Goal: Transaction & Acquisition: Download file/media

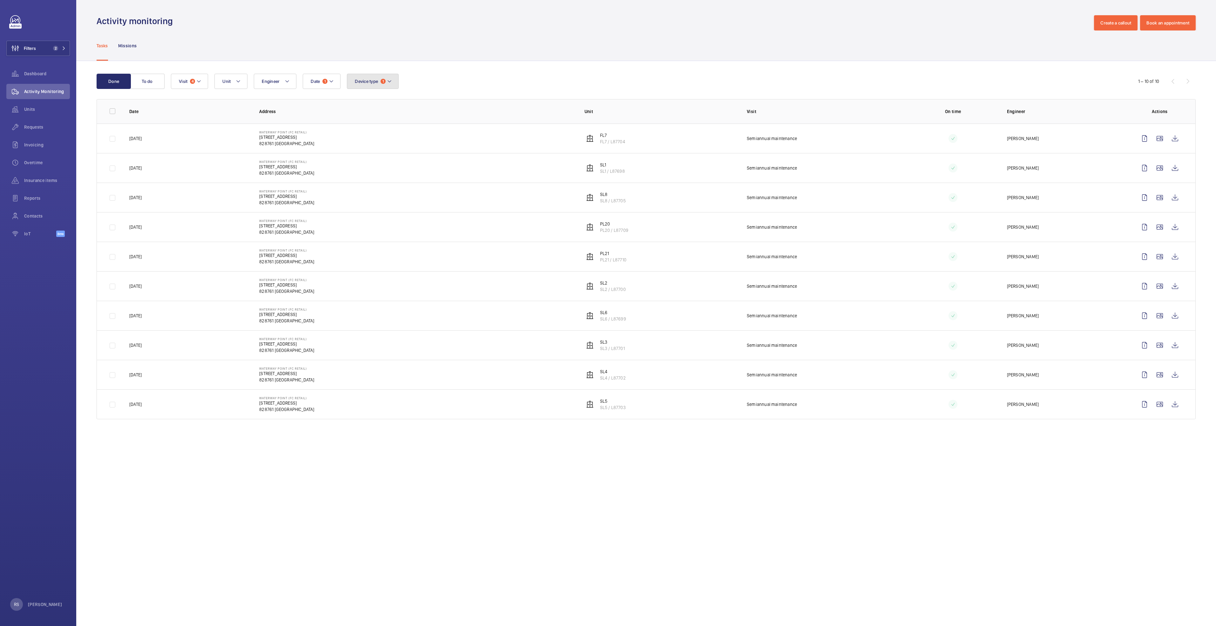
click at [395, 82] on button "Device type 1" at bounding box center [373, 81] width 52 height 15
click at [383, 123] on span "Lift" at bounding box center [407, 124] width 87 height 6
click at [363, 123] on input "Lift" at bounding box center [356, 124] width 13 height 13
checkbox input "false"
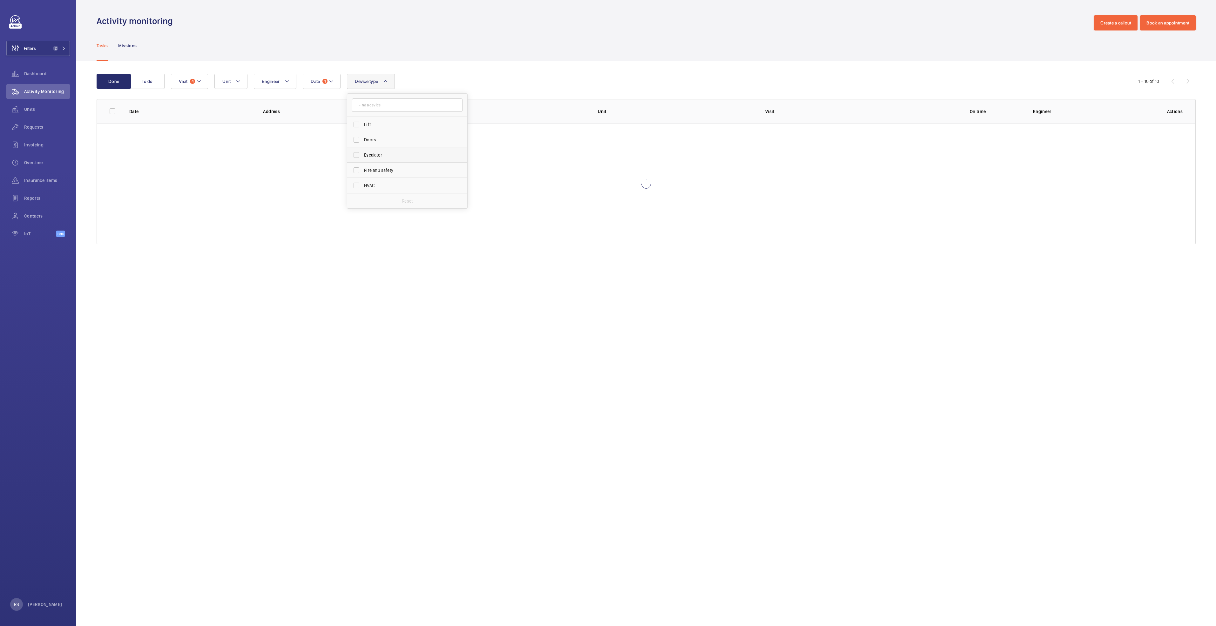
click at [381, 160] on label "Escalator" at bounding box center [402, 154] width 111 height 15
click at [363, 160] on input "Escalator" at bounding box center [356, 155] width 13 height 13
checkbox input "true"
click at [498, 40] on div "Tasks Missions" at bounding box center [646, 45] width 1099 height 30
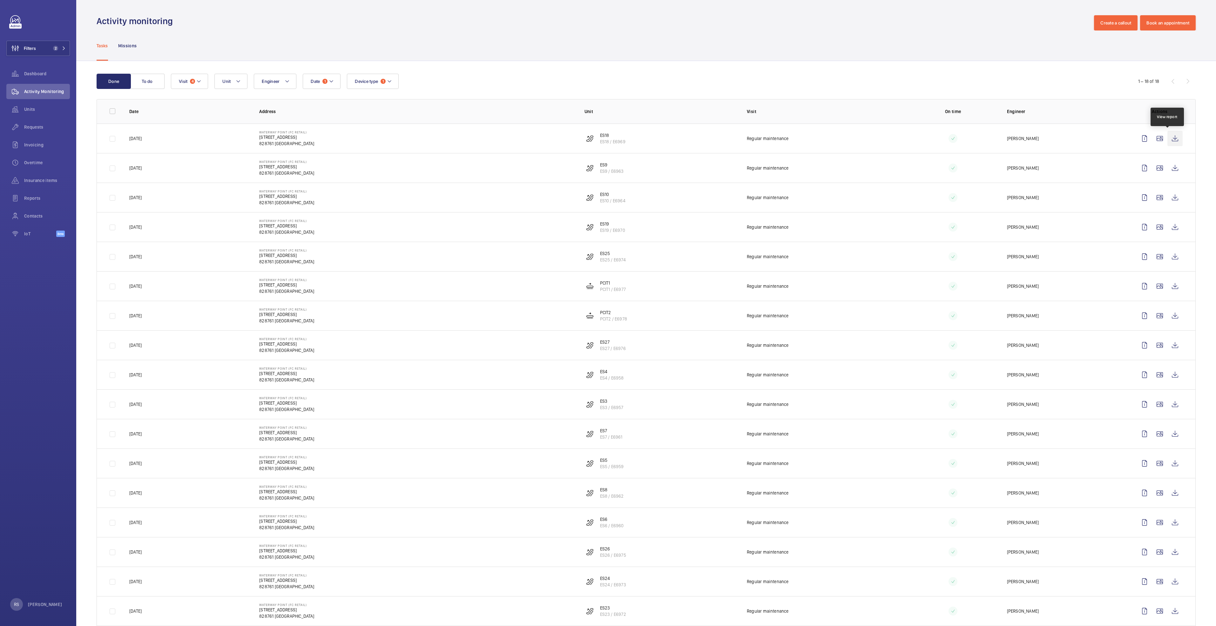
click at [1167, 140] on wm-front-icon-button at bounding box center [1174, 138] width 15 height 15
click at [1167, 169] on wm-front-icon-button at bounding box center [1174, 167] width 15 height 15
click at [1167, 202] on wm-front-icon-button at bounding box center [1174, 197] width 15 height 15
click at [1171, 228] on wm-front-icon-button at bounding box center [1174, 226] width 15 height 15
click at [1167, 257] on wm-front-icon-button at bounding box center [1174, 256] width 15 height 15
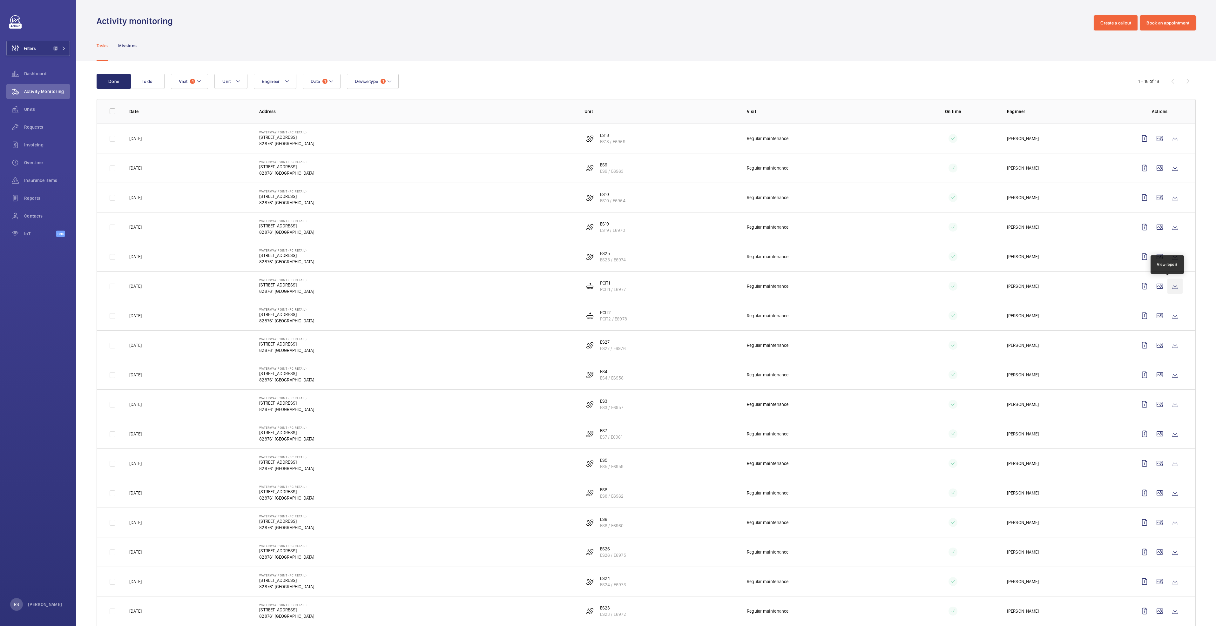
click at [1167, 286] on wm-front-icon-button at bounding box center [1174, 286] width 15 height 15
click at [1170, 317] on wm-front-icon-button at bounding box center [1174, 315] width 15 height 15
click at [1168, 347] on wm-front-icon-button at bounding box center [1174, 345] width 15 height 15
click at [1169, 374] on wm-front-icon-button at bounding box center [1174, 374] width 15 height 15
click at [1171, 403] on wm-front-icon-button at bounding box center [1174, 404] width 15 height 15
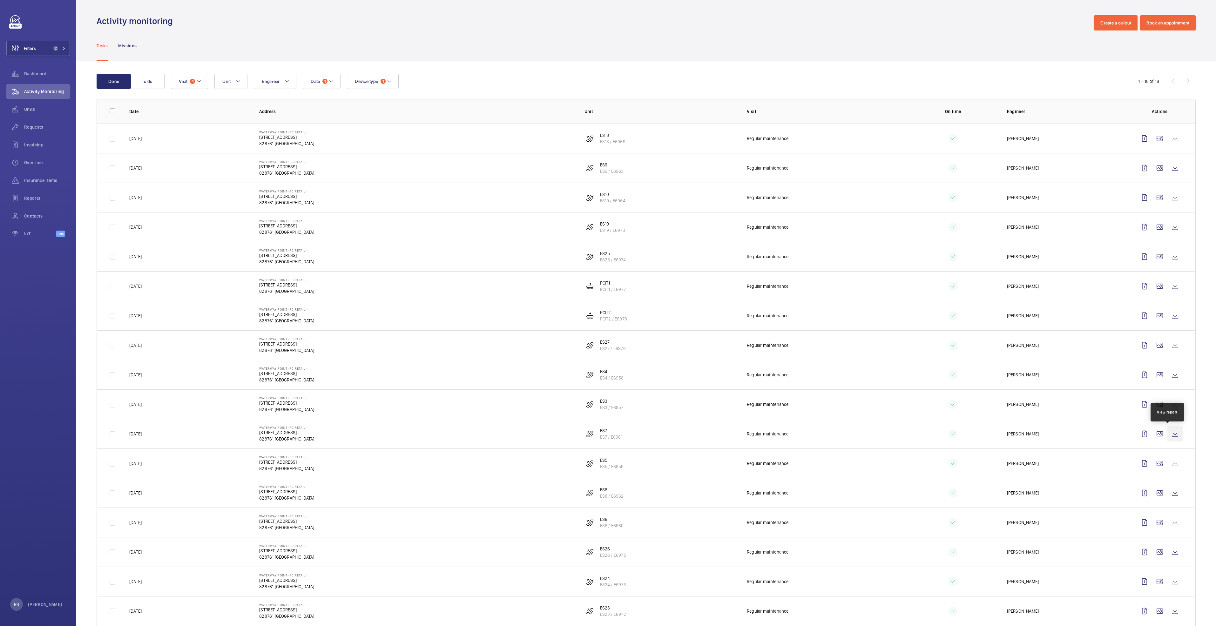
click at [1170, 434] on wm-front-icon-button at bounding box center [1174, 433] width 15 height 15
click at [1170, 465] on wm-front-icon-button at bounding box center [1174, 463] width 15 height 15
click at [1169, 494] on wm-front-icon-button at bounding box center [1174, 492] width 15 height 15
click at [1172, 524] on wm-front-icon-button at bounding box center [1174, 522] width 15 height 15
click at [1169, 552] on wm-front-icon-button at bounding box center [1174, 551] width 15 height 15
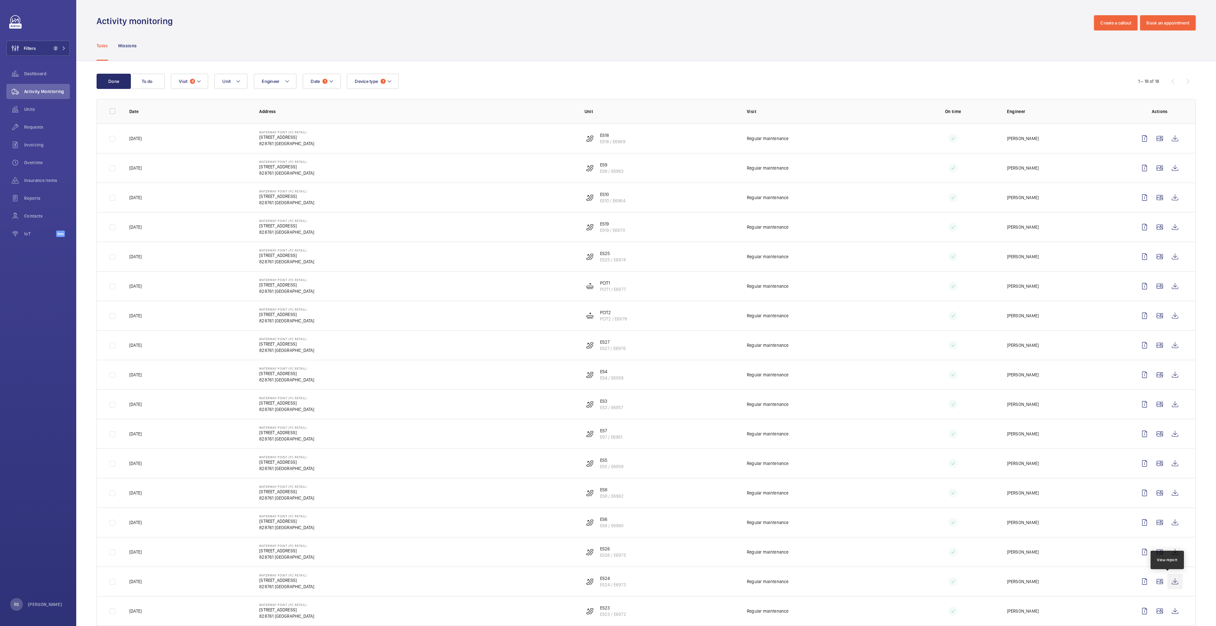
click at [1168, 582] on wm-front-icon-button at bounding box center [1174, 581] width 15 height 15
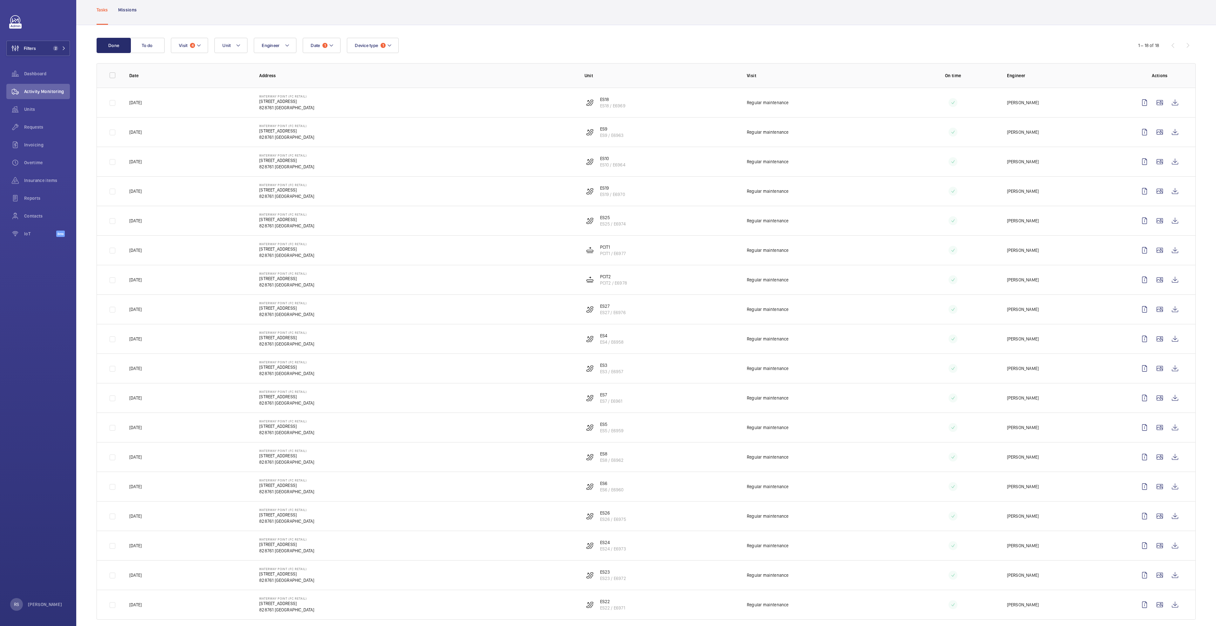
scroll to position [45, 0]
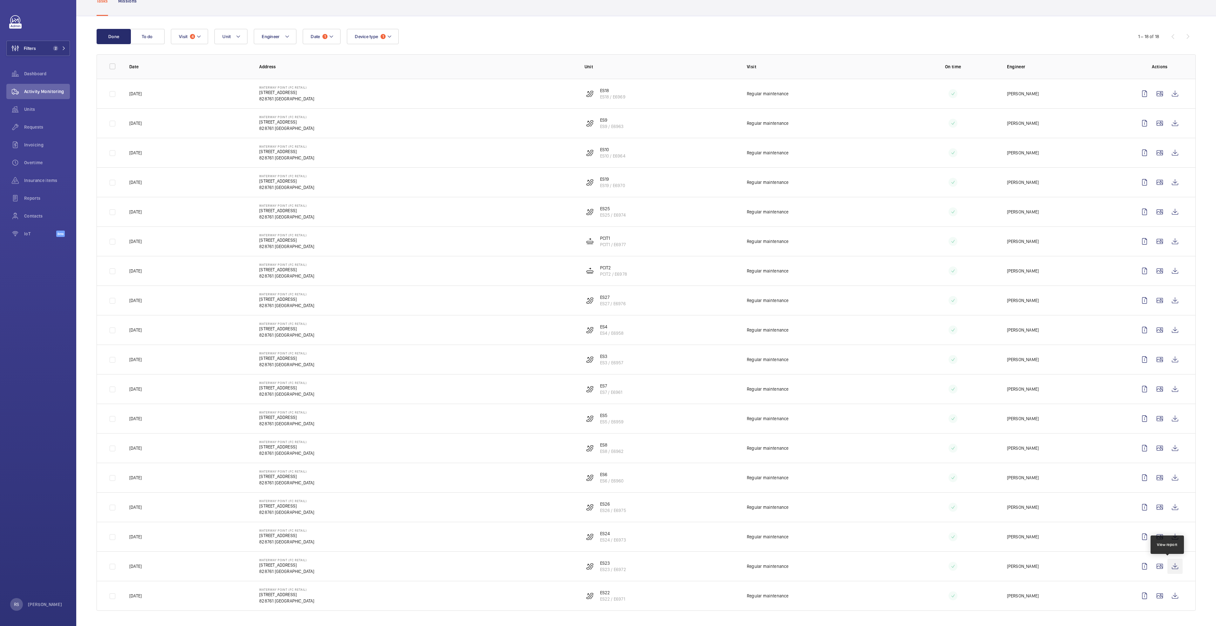
click at [1171, 567] on wm-front-icon-button at bounding box center [1174, 566] width 15 height 15
click at [1171, 597] on wm-front-icon-button at bounding box center [1174, 595] width 15 height 15
click at [389, 37] on mat-icon at bounding box center [389, 37] width 5 height 8
click at [393, 112] on span "Lift" at bounding box center [407, 110] width 87 height 6
click at [363, 112] on input "Lift" at bounding box center [356, 110] width 13 height 13
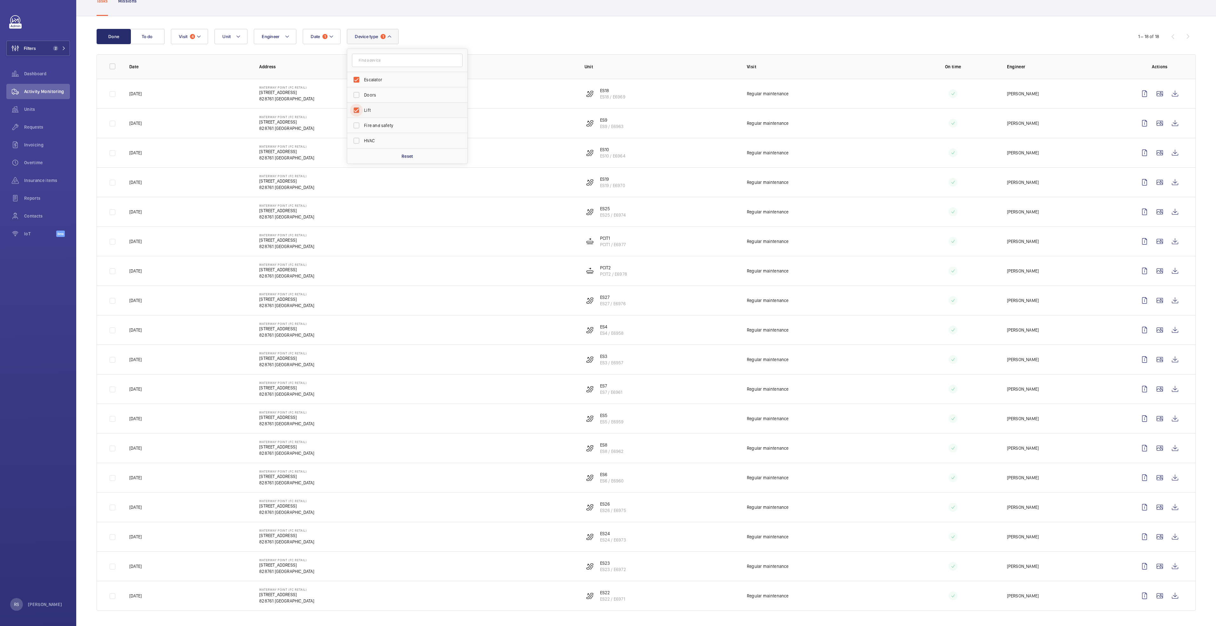
checkbox input "true"
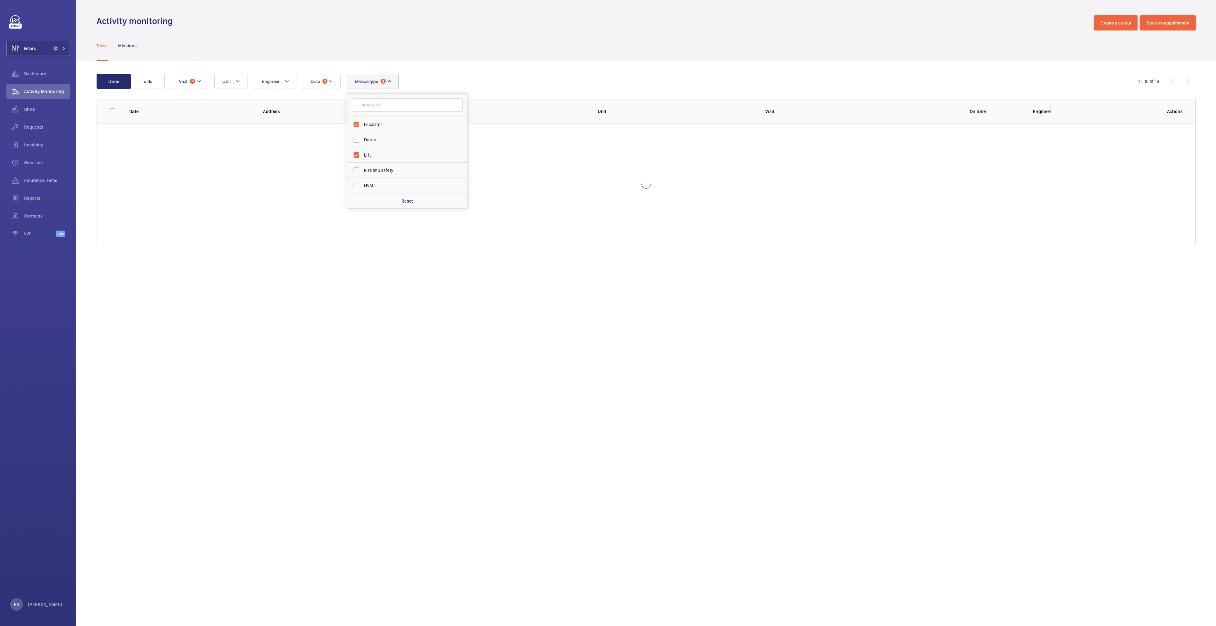
click at [537, 37] on div "Tasks Missions" at bounding box center [646, 45] width 1099 height 30
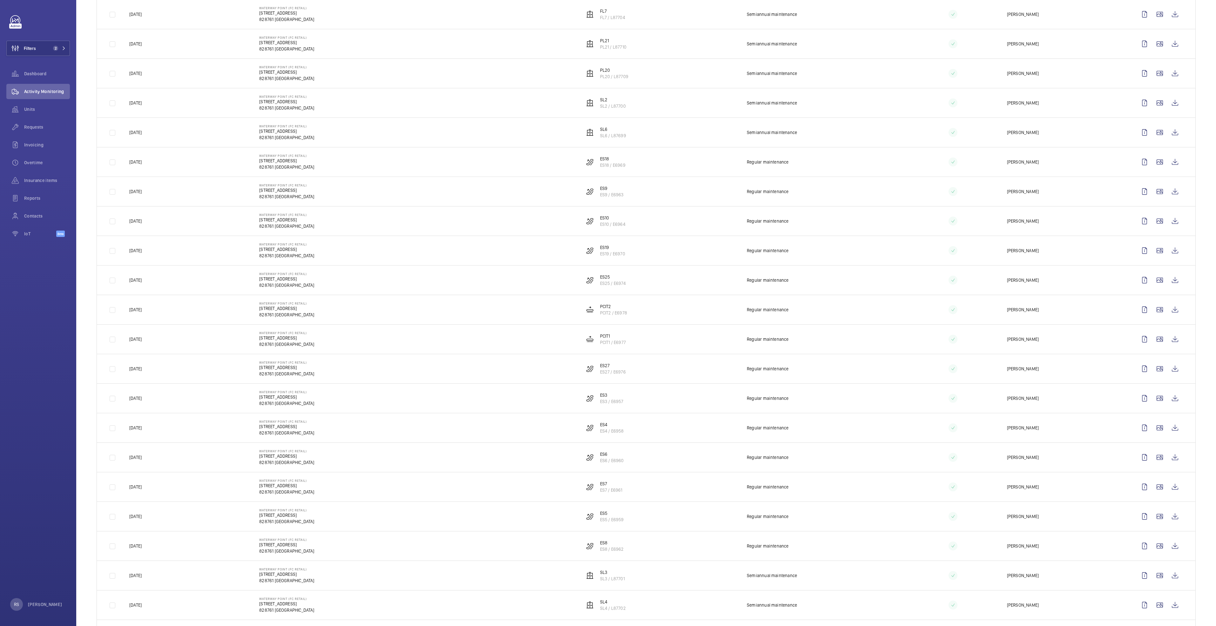
scroll to position [238, 0]
click at [66, 49] on button "Filters 2" at bounding box center [38, 48] width 64 height 15
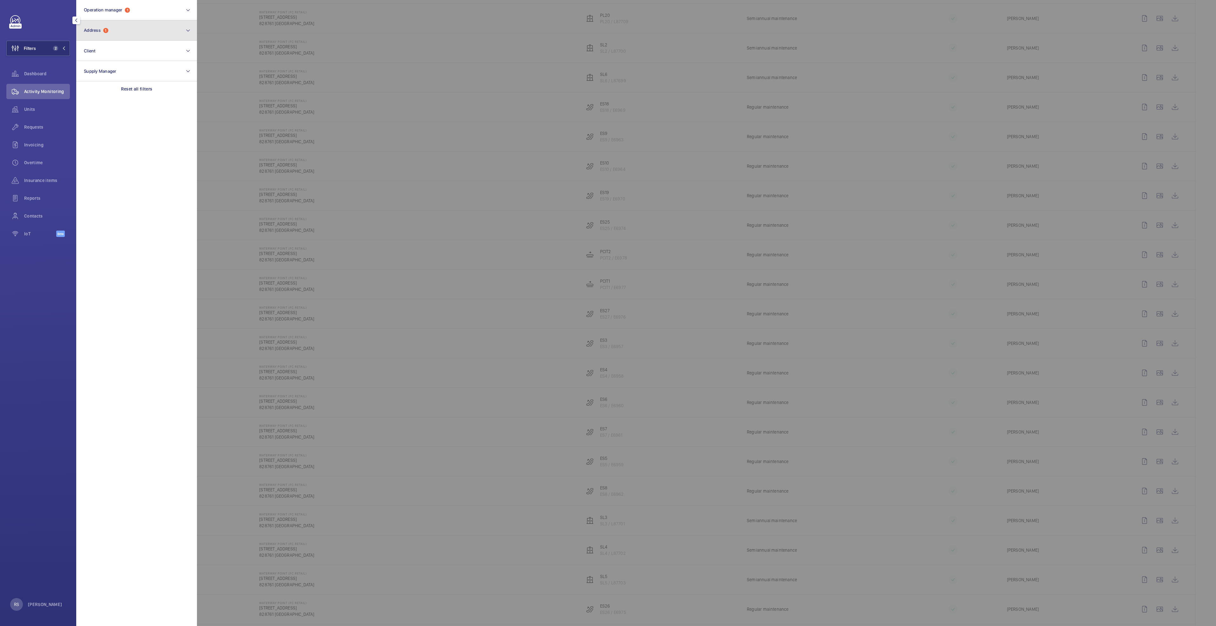
click at [150, 34] on button "Address 1" at bounding box center [136, 30] width 121 height 20
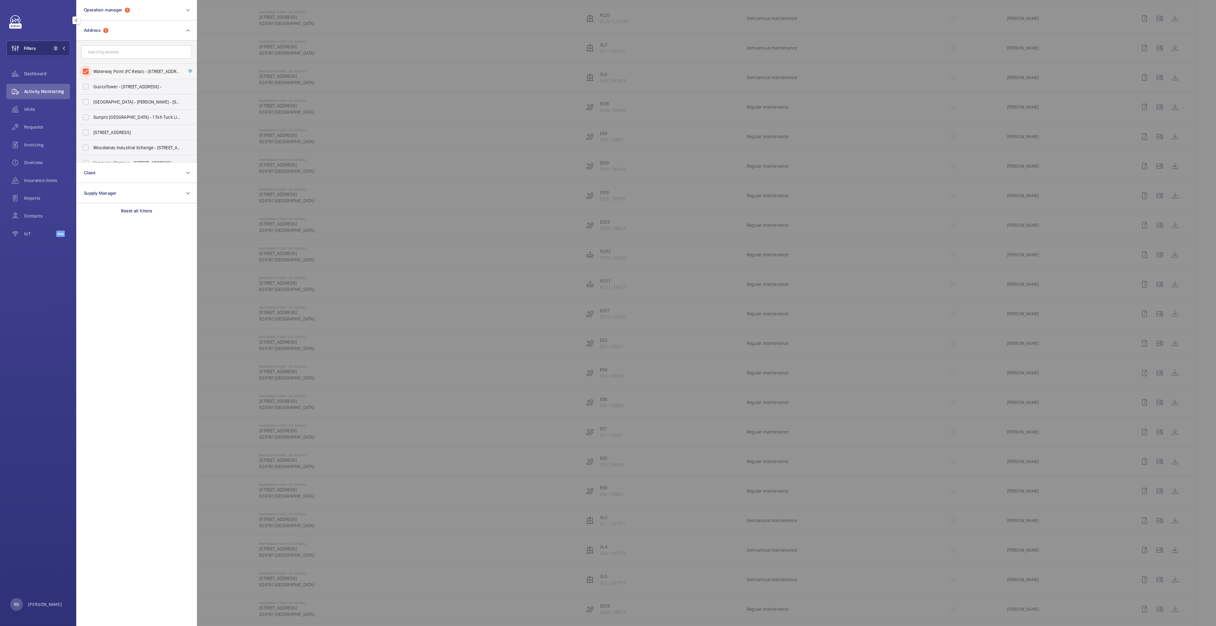
click at [84, 71] on input "Waterway Point (FC Retail) - [STREET_ADDRESS]" at bounding box center [85, 71] width 13 height 13
checkbox input "false"
click at [115, 56] on input "text" at bounding box center [136, 51] width 111 height 13
type input "centrepoint"
click at [125, 73] on span "Centrepoint" at bounding box center [113, 71] width 24 height 5
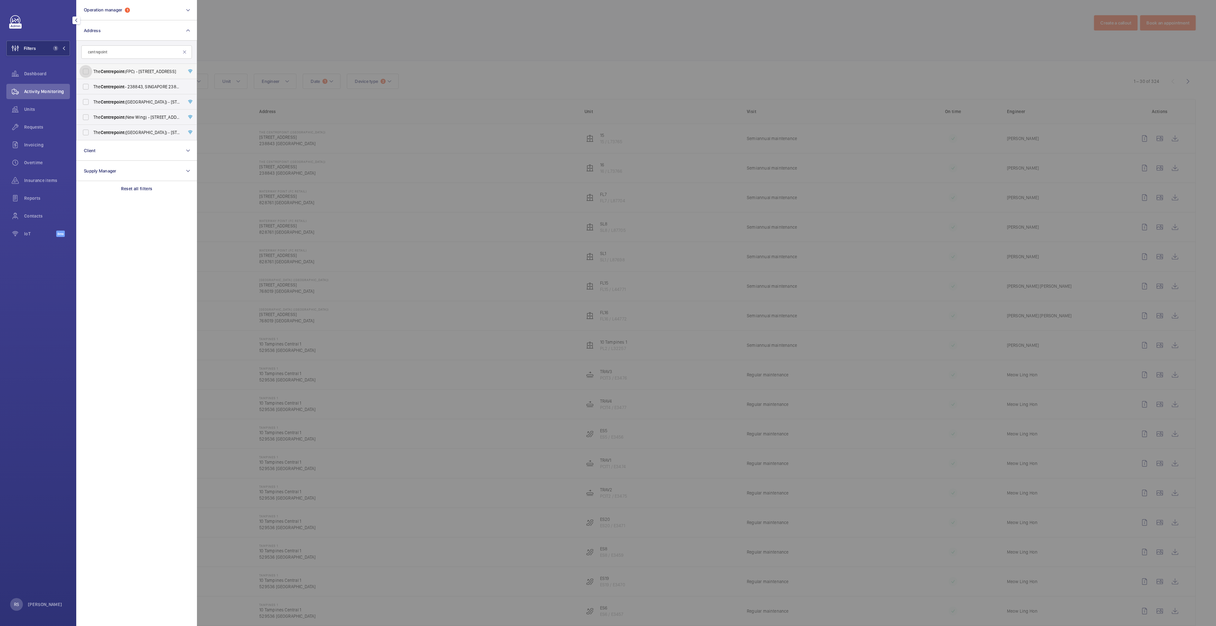
click at [92, 73] on input "The Centrepoint (FPC) - [STREET_ADDRESS]" at bounding box center [85, 71] width 13 height 13
checkbox input "true"
click at [368, 29] on div at bounding box center [805, 313] width 1216 height 626
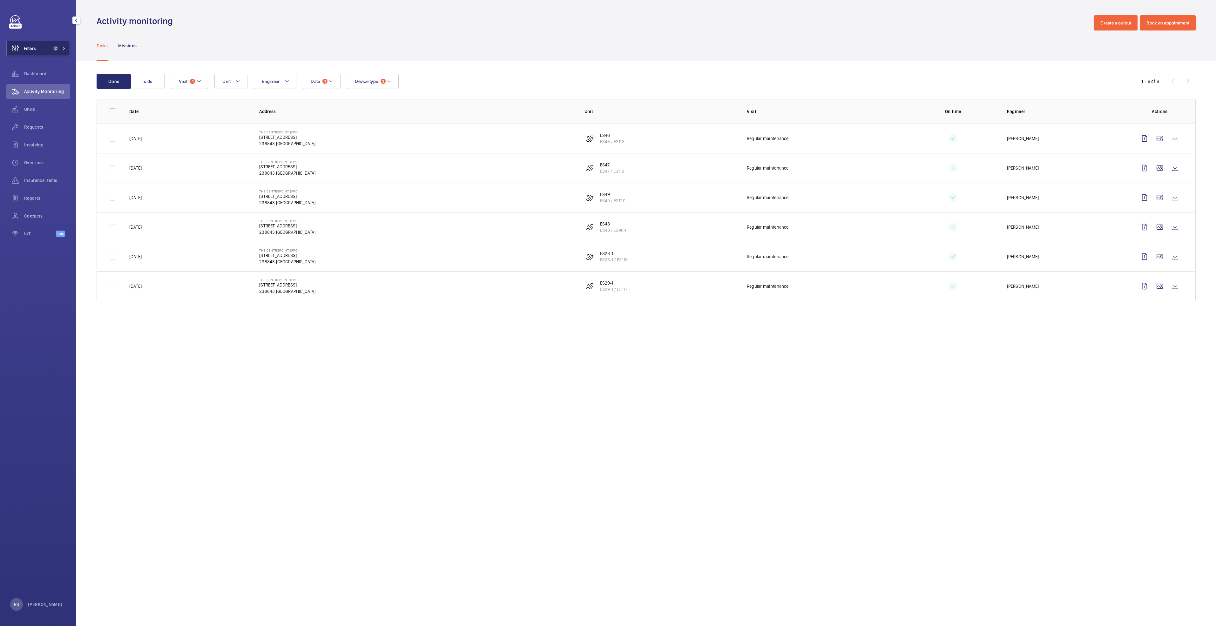
click at [64, 46] on span "2" at bounding box center [58, 48] width 15 height 5
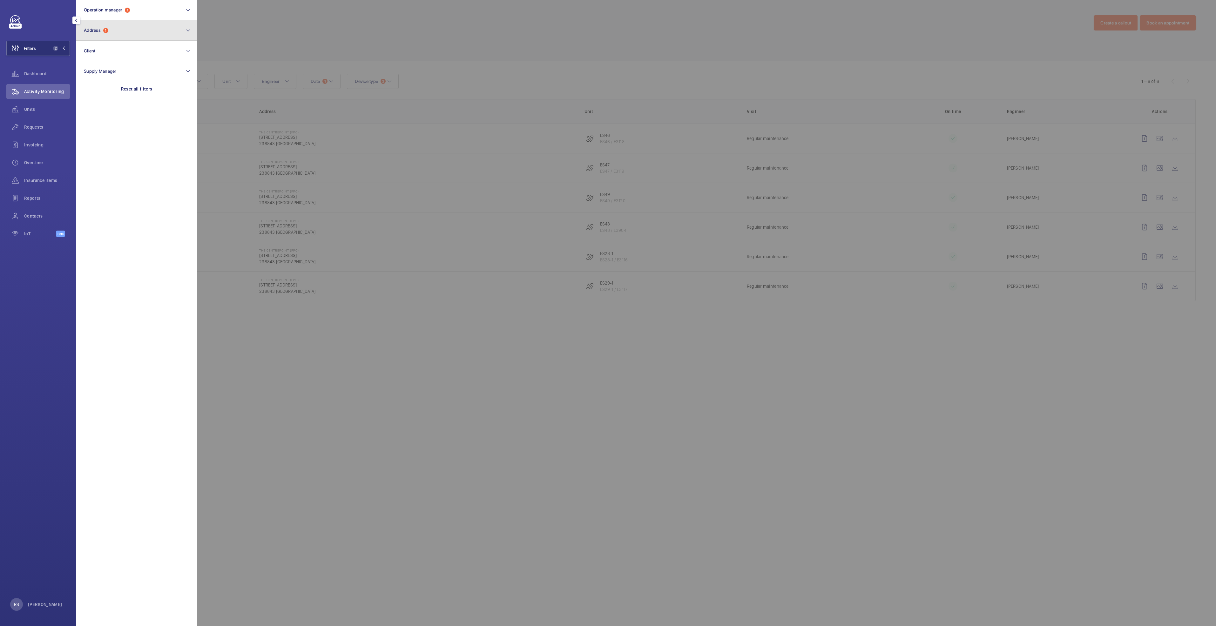
click at [120, 29] on button "Address 1" at bounding box center [136, 30] width 121 height 20
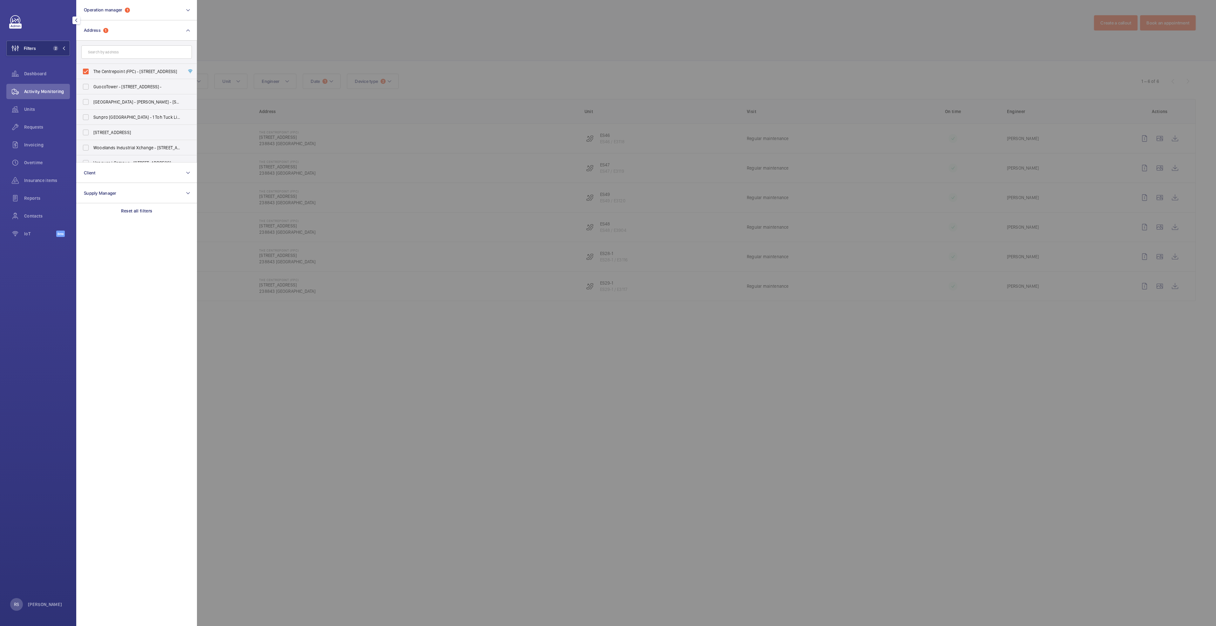
click at [328, 28] on div at bounding box center [805, 313] width 1216 height 626
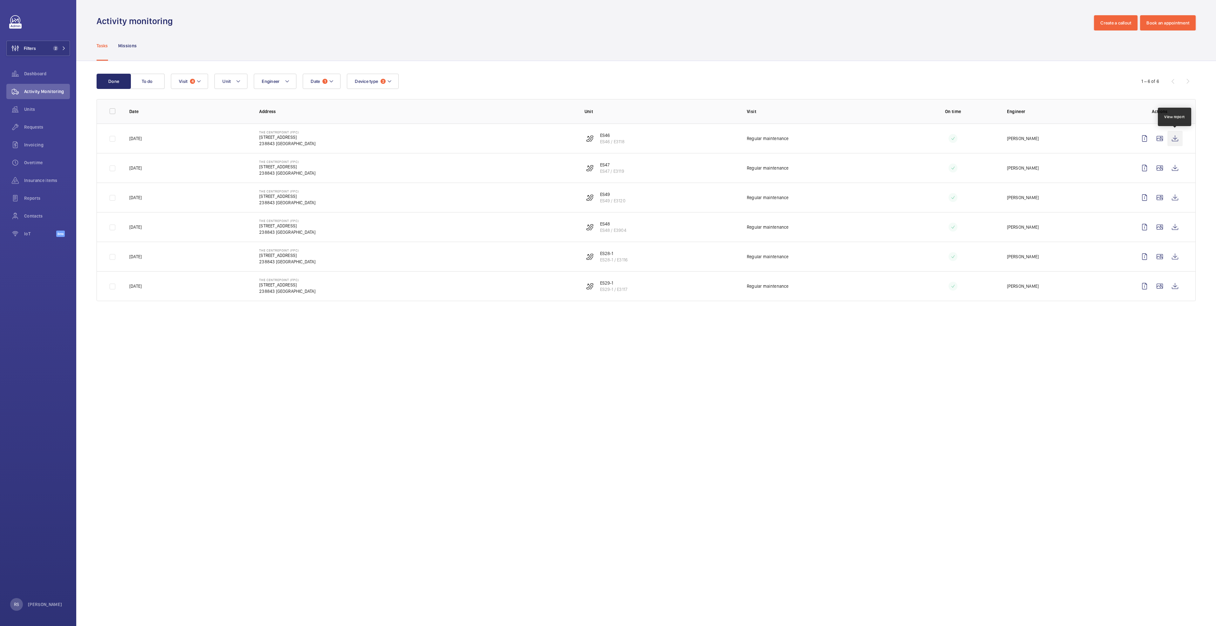
click at [1181, 142] on wm-front-icon-button at bounding box center [1174, 138] width 15 height 15
click at [64, 49] on mat-icon at bounding box center [64, 48] width 4 height 4
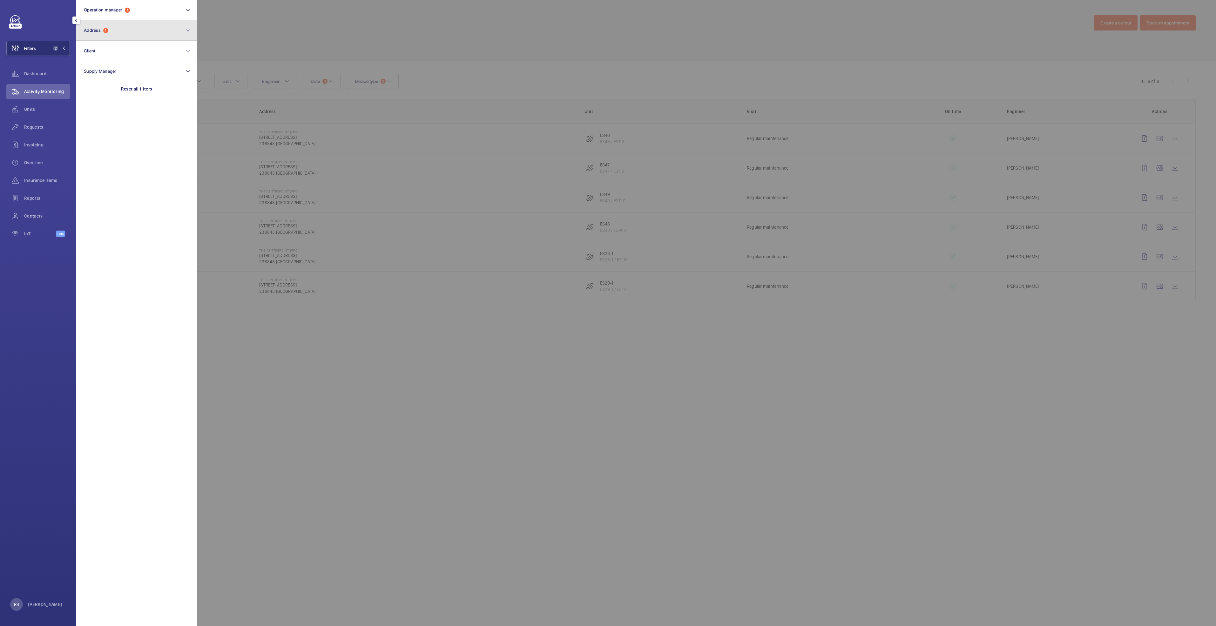
click at [99, 31] on span "Address" at bounding box center [92, 30] width 17 height 5
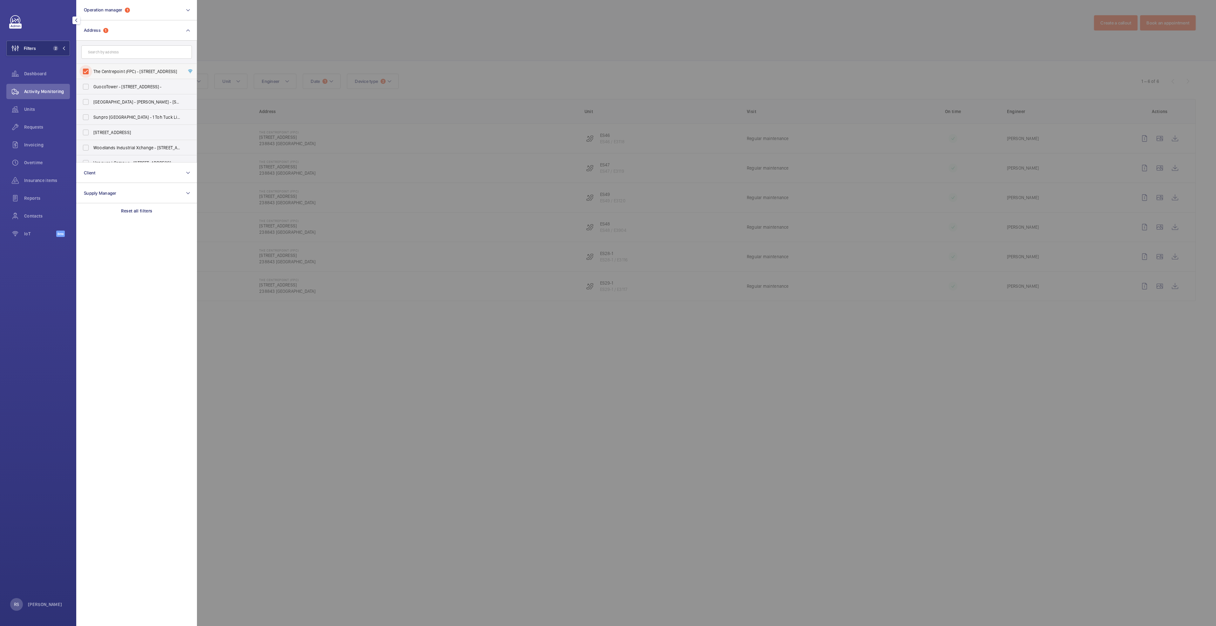
click at [90, 73] on input "The Centrepoint (FPC) - [STREET_ADDRESS]" at bounding box center [85, 71] width 13 height 13
checkbox input "false"
click at [114, 52] on input "text" at bounding box center [136, 51] width 111 height 13
type input "northpoin"
click at [128, 73] on span "[GEOGRAPHIC_DATA] ([GEOGRAPHIC_DATA]) - [STREET_ADDRESS]" at bounding box center [136, 71] width 87 height 6
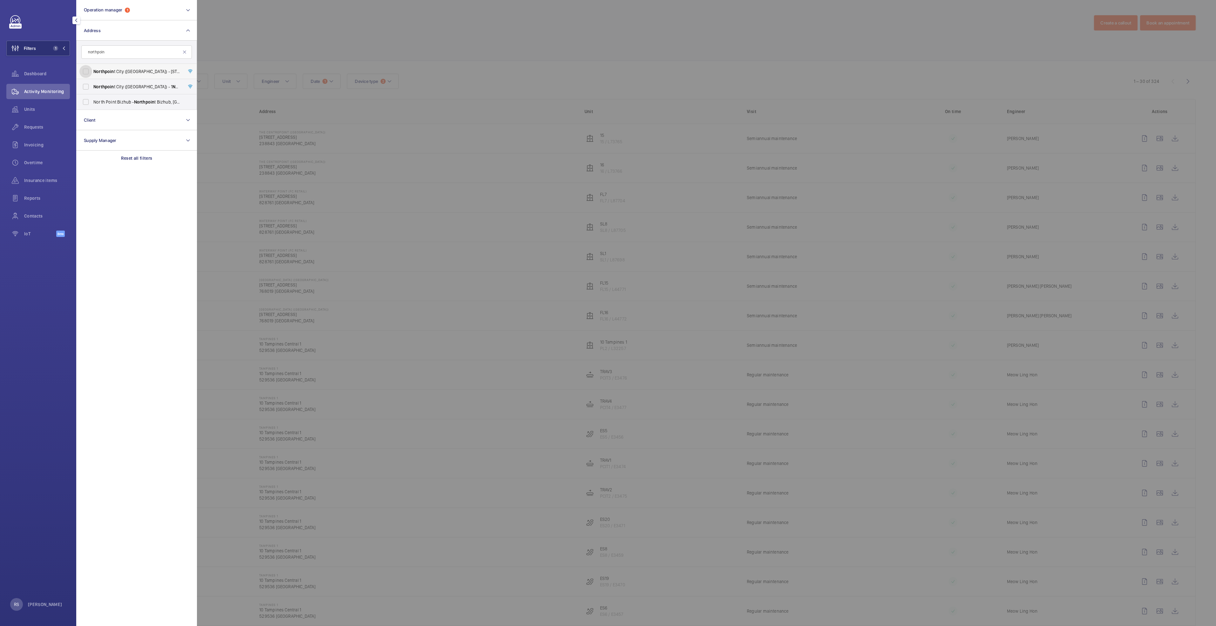
click at [92, 73] on input "[GEOGRAPHIC_DATA] ([GEOGRAPHIC_DATA]) - [STREET_ADDRESS]" at bounding box center [85, 71] width 13 height 13
checkbox input "true"
click at [296, 32] on div at bounding box center [805, 313] width 1216 height 626
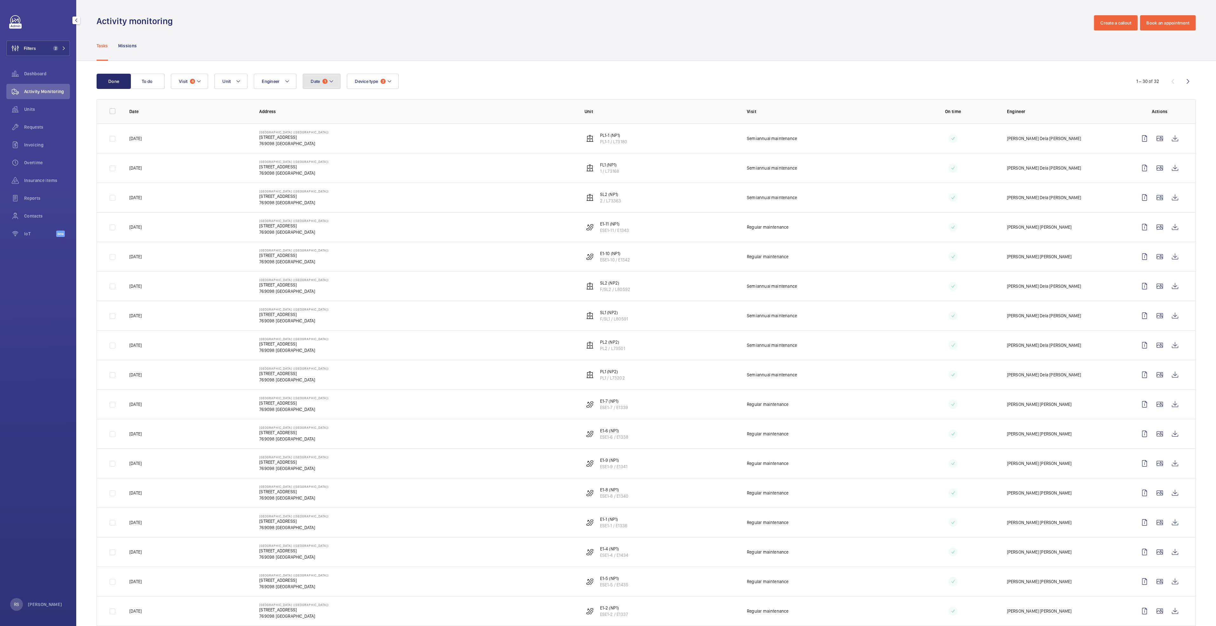
click at [333, 80] on mat-icon at bounding box center [331, 81] width 5 height 8
click at [62, 50] on span "2" at bounding box center [58, 48] width 15 height 5
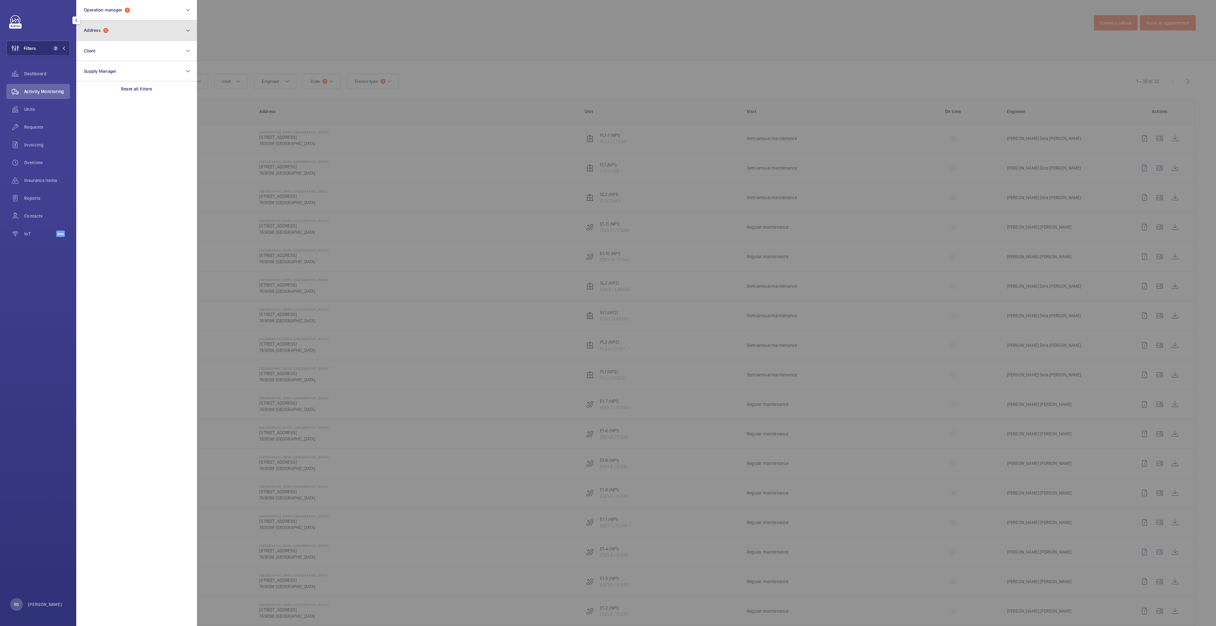
click at [130, 33] on button "Address 1" at bounding box center [136, 30] width 121 height 20
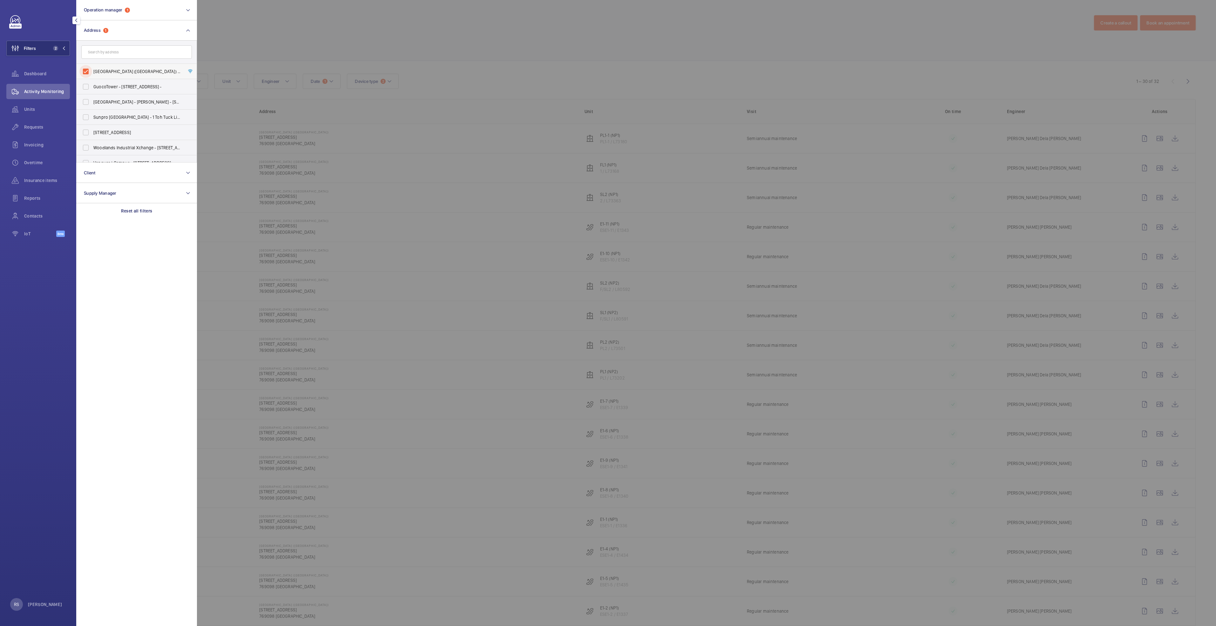
click at [88, 71] on input "[GEOGRAPHIC_DATA] ([GEOGRAPHIC_DATA]) - [STREET_ADDRESS]" at bounding box center [85, 71] width 13 height 13
checkbox input "false"
click at [117, 52] on input "text" at bounding box center [136, 51] width 111 height 13
type input "north"
click at [118, 71] on span "[GEOGRAPHIC_DATA] ([GEOGRAPHIC_DATA]) - [STREET_ADDRESS]" at bounding box center [136, 71] width 87 height 6
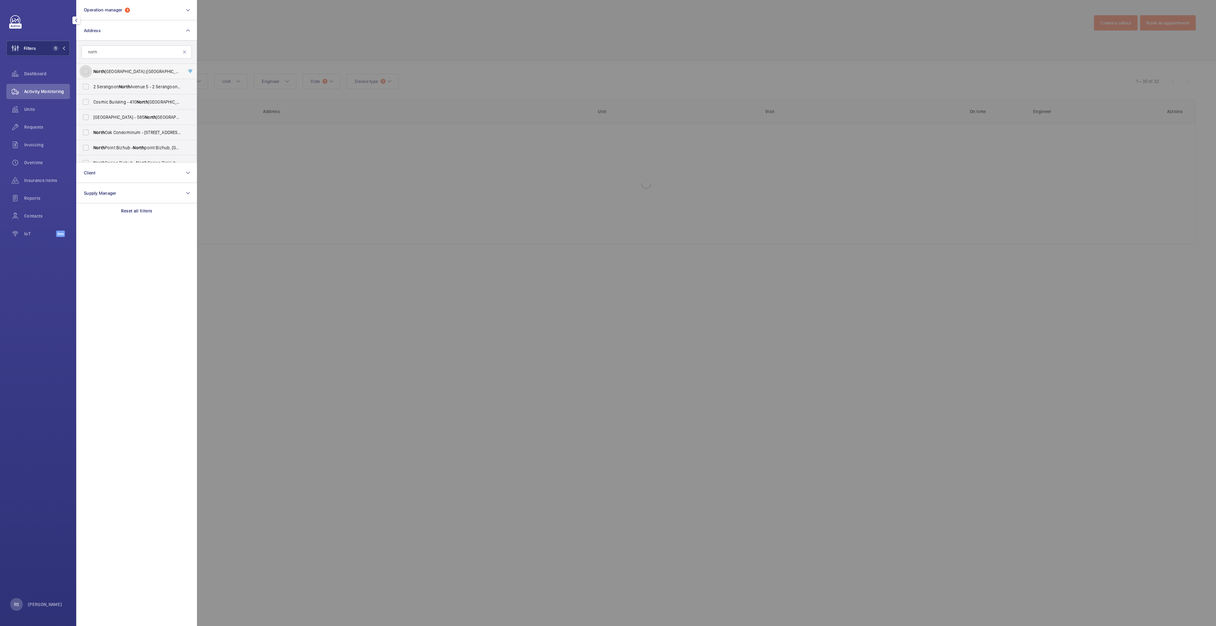
click at [92, 71] on input "[GEOGRAPHIC_DATA] ([GEOGRAPHIC_DATA]) - [STREET_ADDRESS]" at bounding box center [85, 71] width 13 height 13
checkbox input "true"
click at [280, 30] on div at bounding box center [805, 313] width 1216 height 626
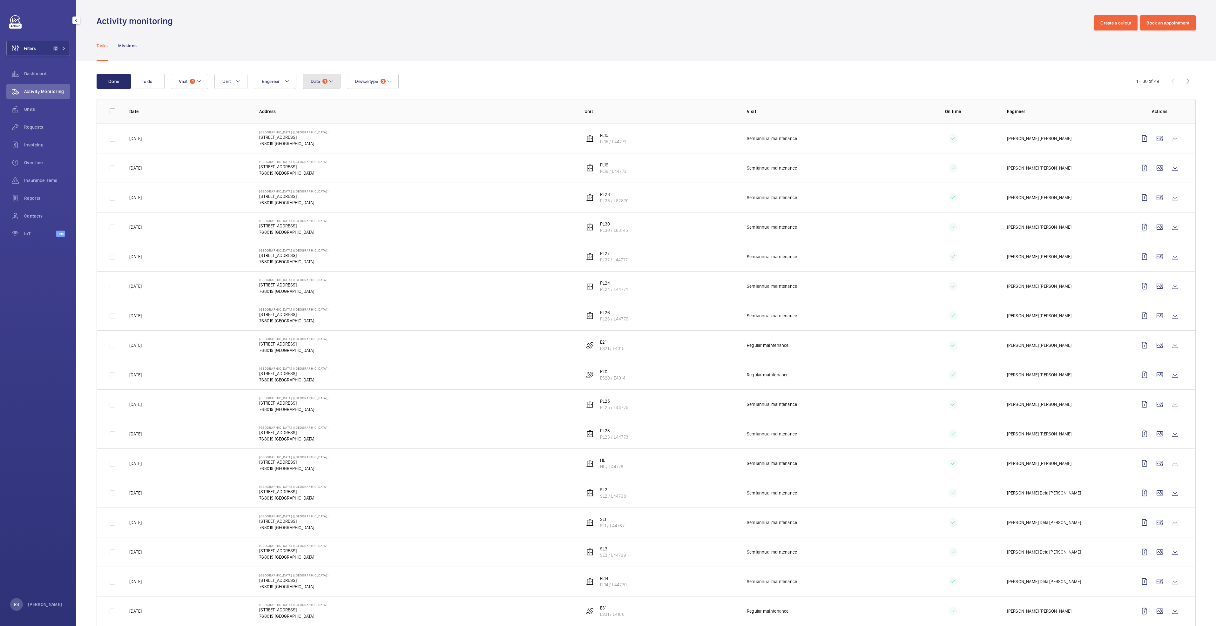
click at [333, 83] on mat-icon at bounding box center [331, 81] width 5 height 8
click at [346, 225] on div "Reset" at bounding box center [353, 226] width 101 height 15
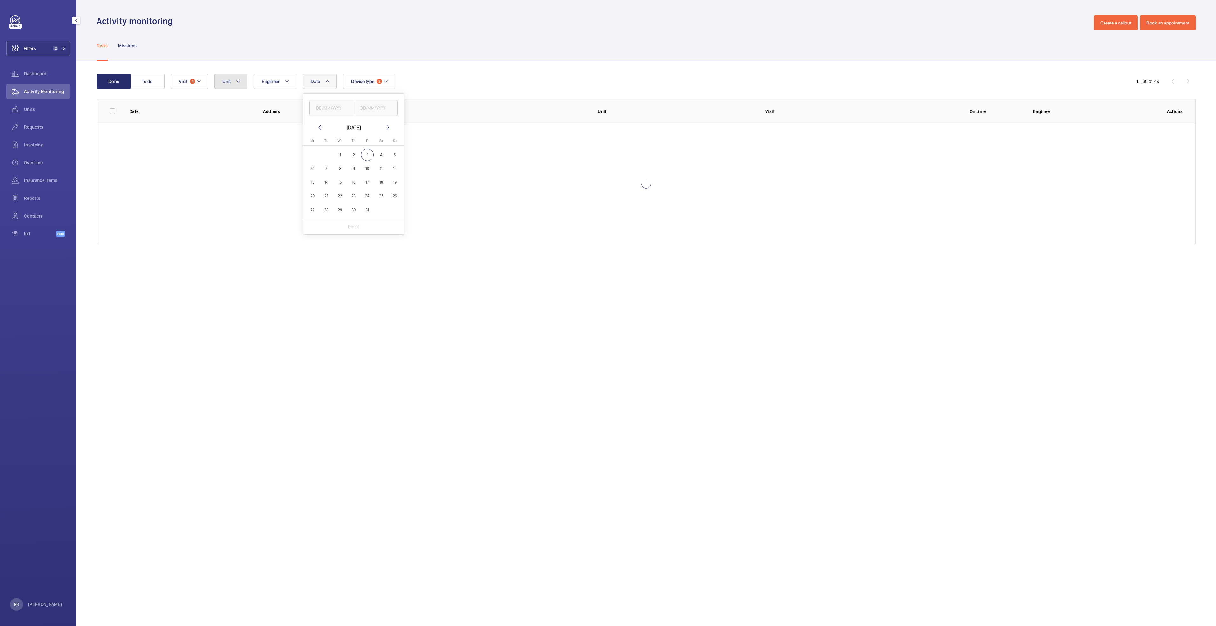
click at [238, 84] on mat-icon at bounding box center [238, 81] width 5 height 8
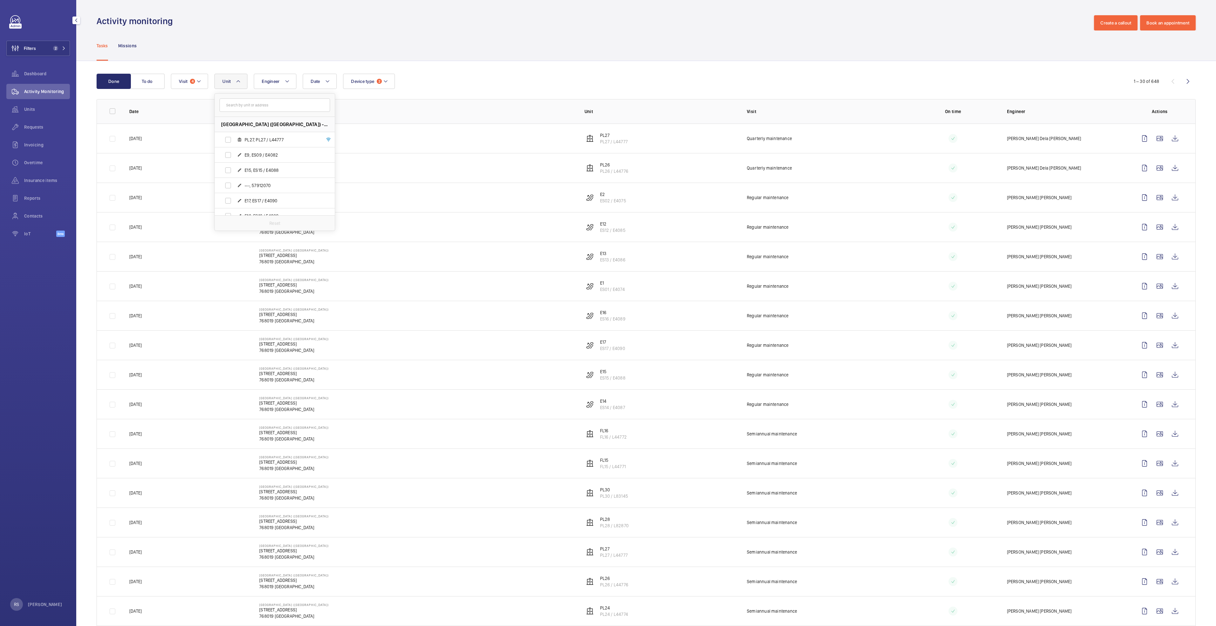
click at [245, 102] on input "text" at bounding box center [274, 104] width 111 height 13
type input "E29"
click at [272, 141] on span "E29 , ES29 / E4098" at bounding box center [282, 140] width 74 height 6
click at [234, 141] on input "E29 , ES29 / E4098" at bounding box center [228, 139] width 13 height 13
checkbox input "true"
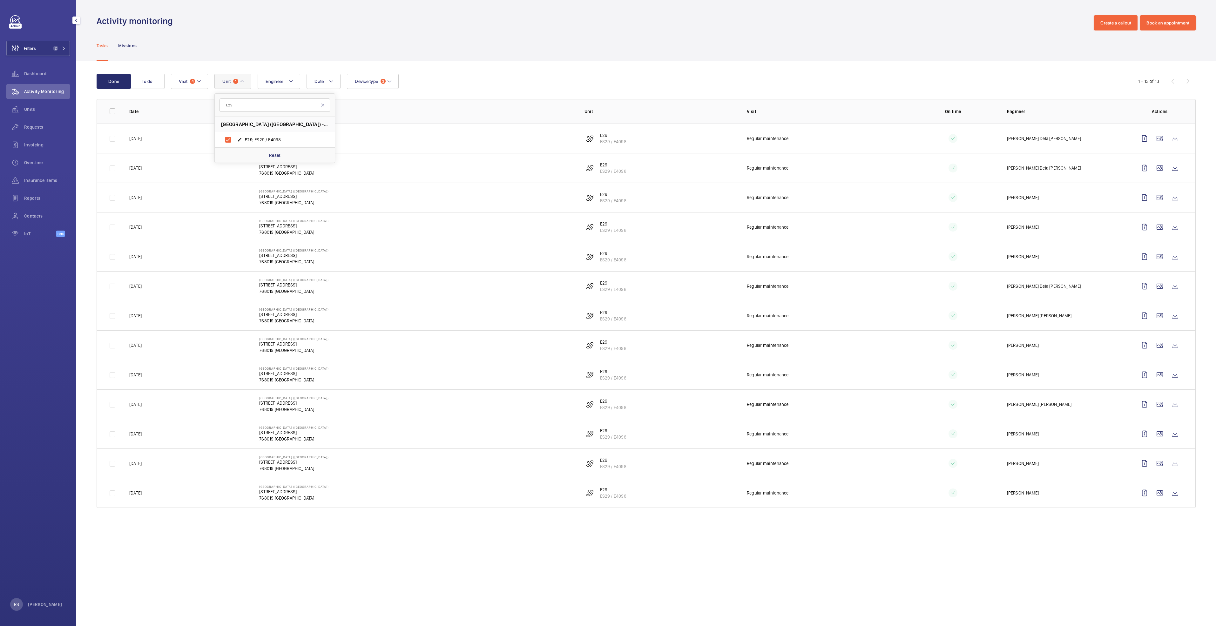
click at [531, 18] on div "Activity monitoring Create a callout Book an appointment" at bounding box center [646, 22] width 1099 height 15
click at [247, 77] on button "Unit 1" at bounding box center [232, 81] width 37 height 15
click at [200, 82] on mat-icon at bounding box center [198, 81] width 5 height 8
click at [236, 225] on p "Reset" at bounding box center [232, 223] width 12 height 6
checkbox input "false"
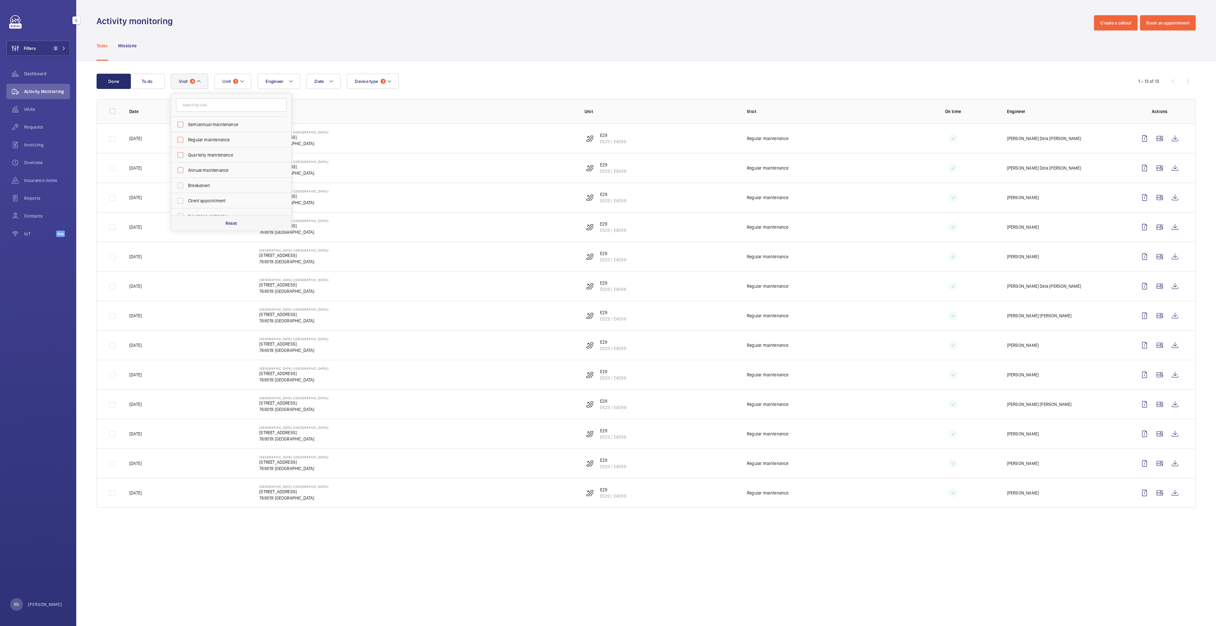
checkbox input "false"
click at [339, 30] on div "Tasks Missions" at bounding box center [646, 45] width 1099 height 30
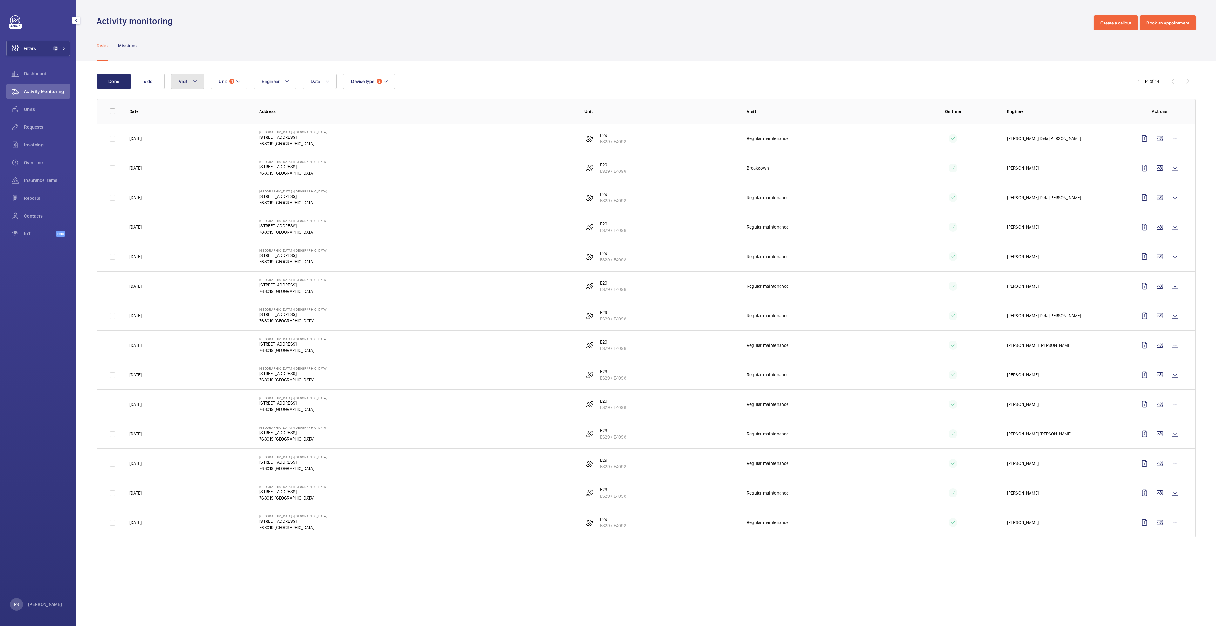
click at [189, 83] on button "Visit" at bounding box center [187, 81] width 33 height 15
click at [206, 142] on span "Breakdown" at bounding box center [231, 140] width 87 height 6
click at [187, 142] on input "Breakdown" at bounding box center [180, 139] width 13 height 13
checkbox input "true"
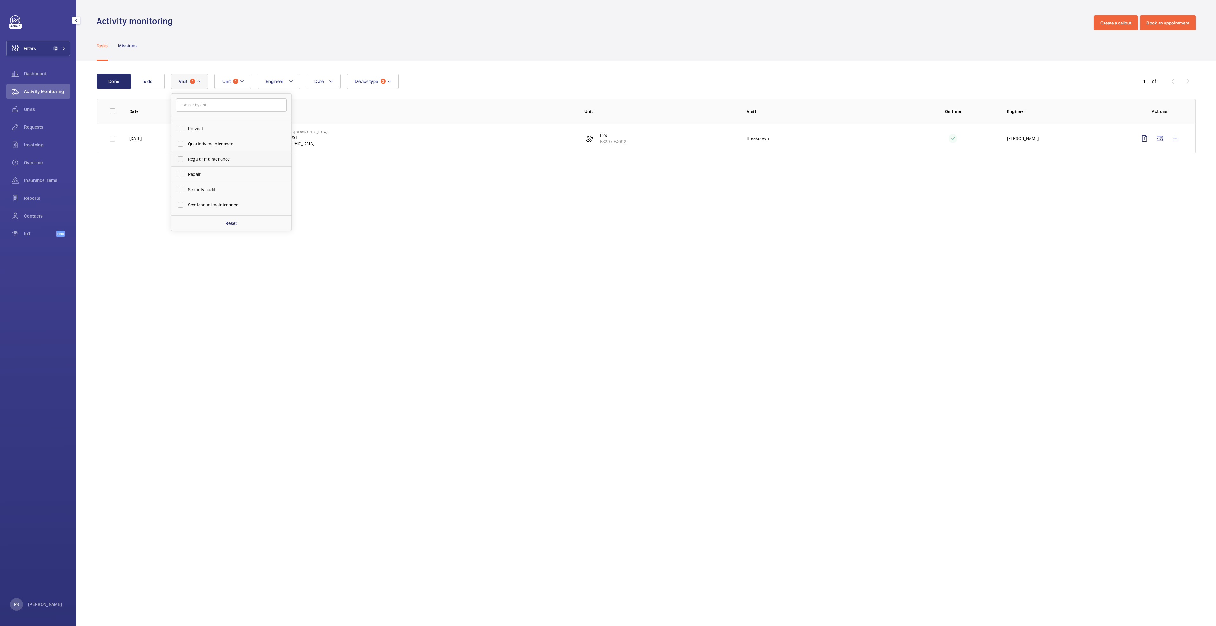
scroll to position [95, 0]
click at [211, 169] on span "Repair" at bounding box center [231, 166] width 87 height 6
click at [187, 169] on input "Repair" at bounding box center [180, 166] width 13 height 13
checkbox input "true"
click at [438, 38] on div "Tasks Missions" at bounding box center [646, 45] width 1099 height 30
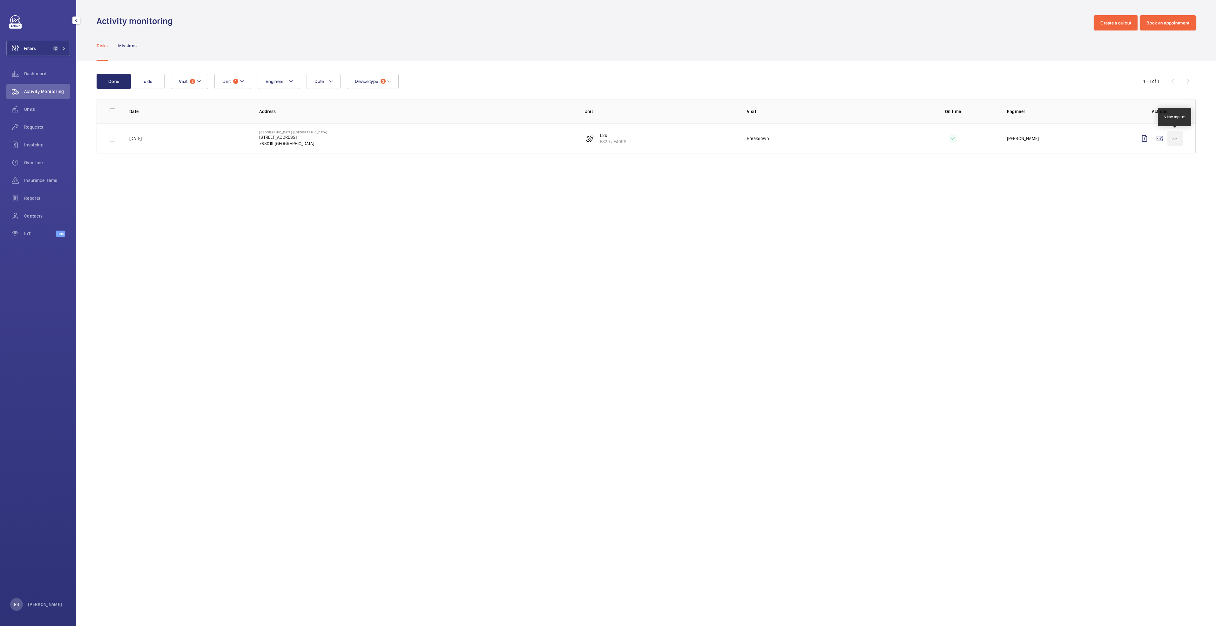
click at [1177, 138] on wm-front-icon-button at bounding box center [1174, 138] width 15 height 15
click at [194, 82] on span "2" at bounding box center [192, 81] width 5 height 5
click at [229, 225] on p "Reset" at bounding box center [232, 223] width 12 height 6
checkbox input "false"
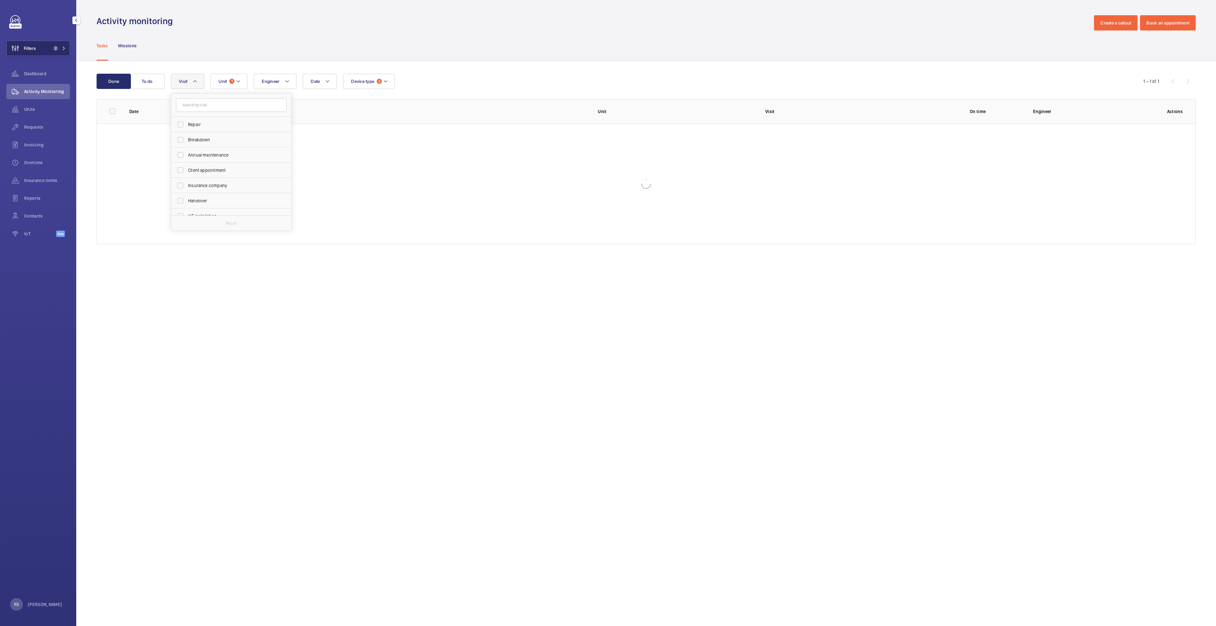
click at [64, 50] on mat-icon at bounding box center [64, 48] width 4 height 4
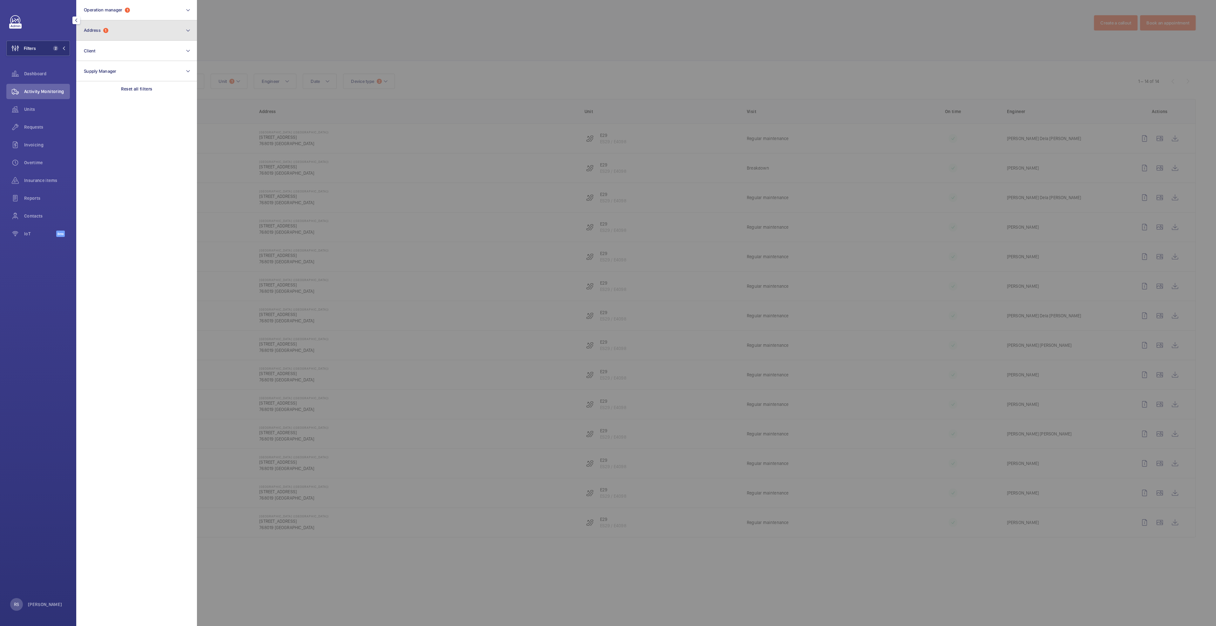
click at [127, 37] on button "Address 1" at bounding box center [136, 30] width 121 height 20
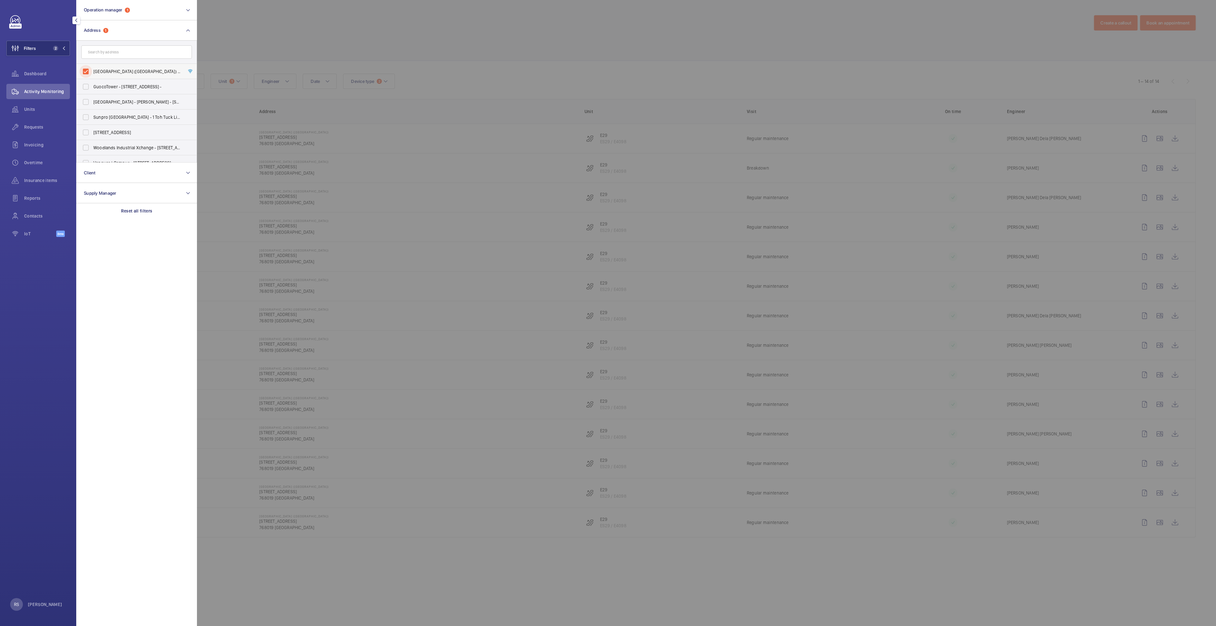
click at [90, 70] on input "[GEOGRAPHIC_DATA] ([GEOGRAPHIC_DATA]) - [STREET_ADDRESS]" at bounding box center [85, 71] width 13 height 13
checkbox input "false"
click at [111, 56] on input "text" at bounding box center [136, 51] width 111 height 13
type input "centrepoint"
click at [132, 76] on label "The Centrepoint (FPC) - [STREET_ADDRESS]" at bounding box center [132, 71] width 111 height 15
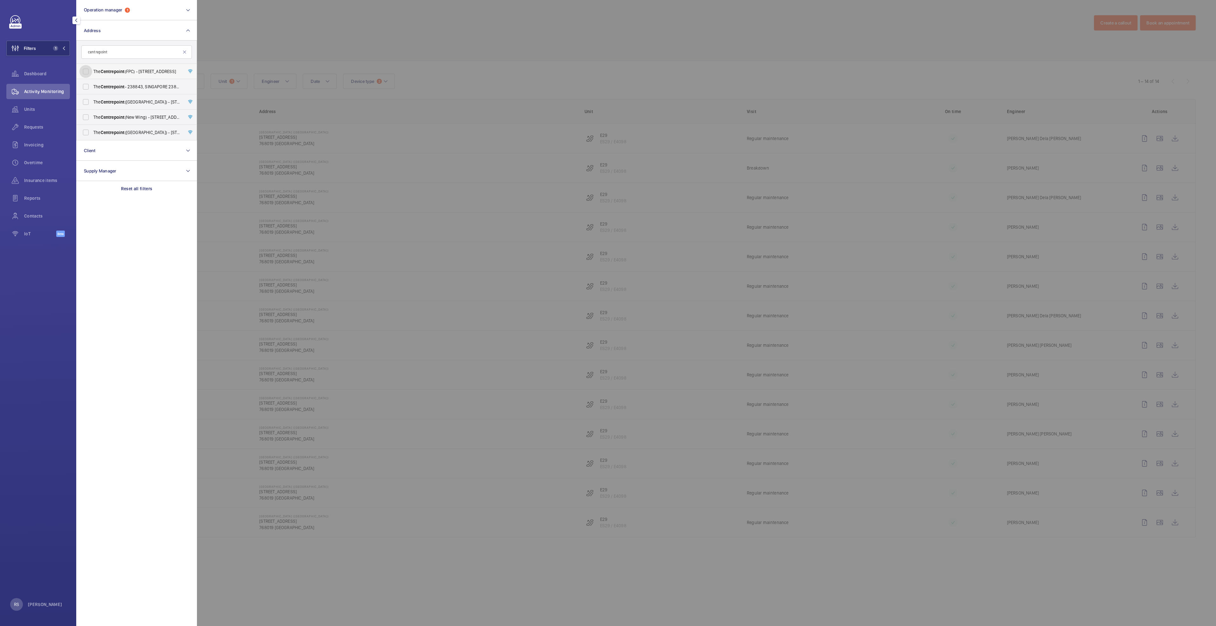
click at [92, 76] on input "The Centrepoint (FPC) - [STREET_ADDRESS]" at bounding box center [85, 71] width 13 height 13
checkbox input "true"
click at [247, 50] on div at bounding box center [805, 313] width 1216 height 626
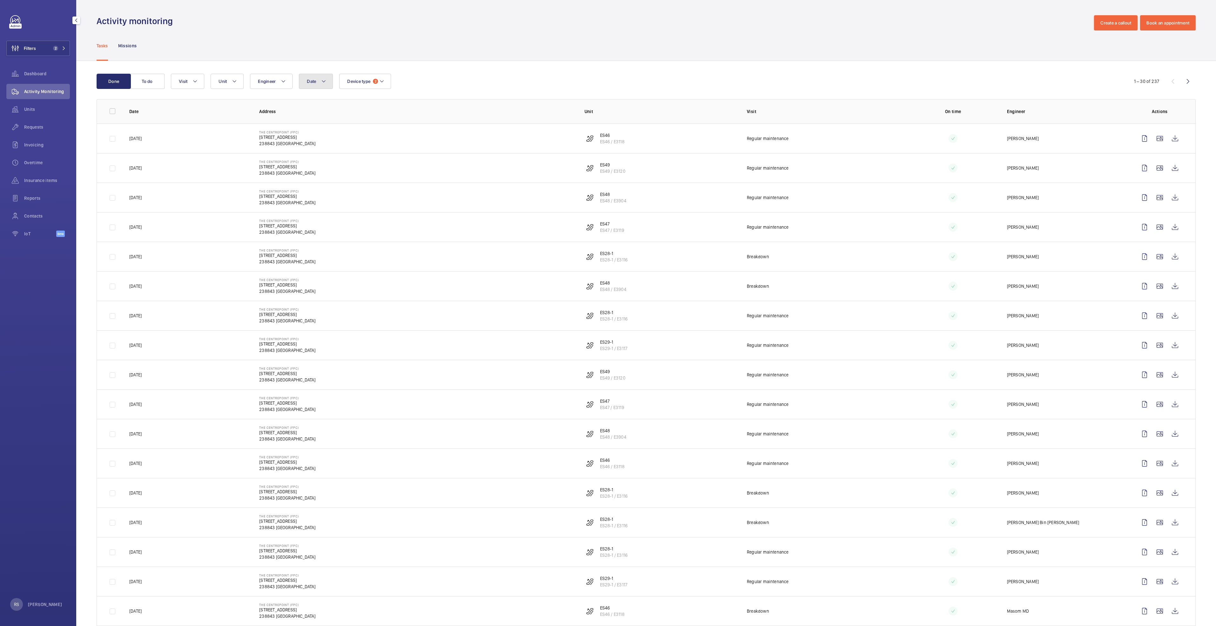
click at [310, 80] on span "Date" at bounding box center [311, 81] width 9 height 5
click at [336, 153] on span "1" at bounding box center [336, 155] width 12 height 12
click at [311, 127] on mat-calendar "[DATE] [DATE] Mo [DATE] Tu [DATE] We [DATE] Th [DATE] Fr [DATE] Sa [DATE] [DATE…" at bounding box center [349, 172] width 101 height 96
click at [317, 128] on mat-icon at bounding box center [316, 128] width 8 height 8
click at [311, 154] on span "1" at bounding box center [308, 155] width 12 height 12
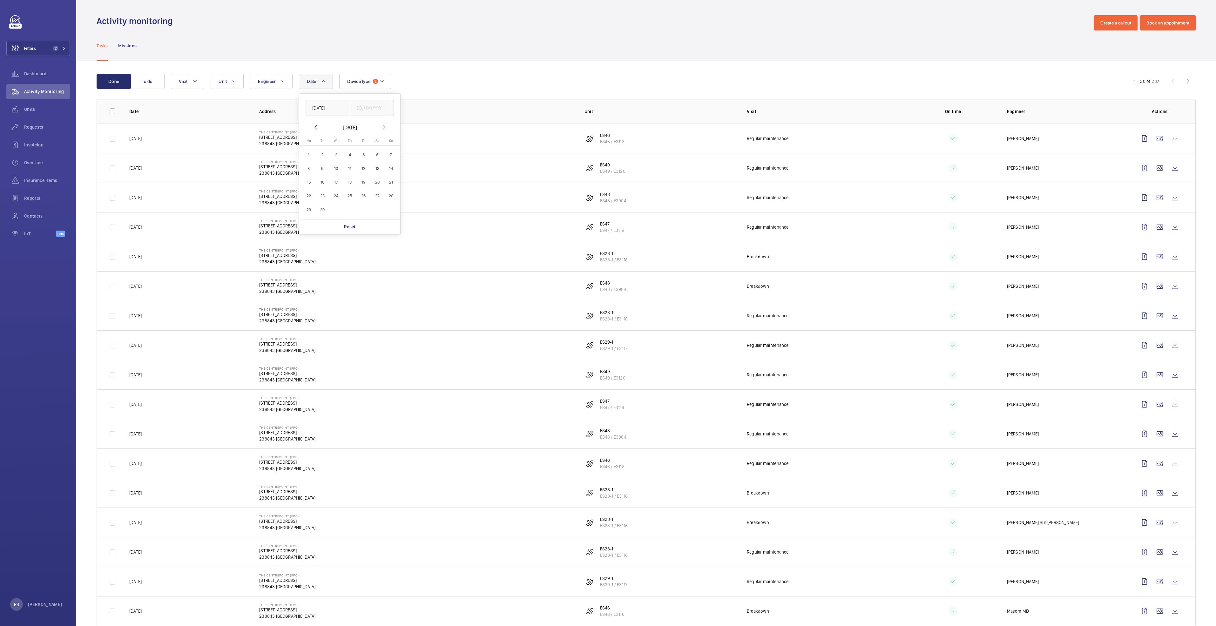
type input "[DATE]"
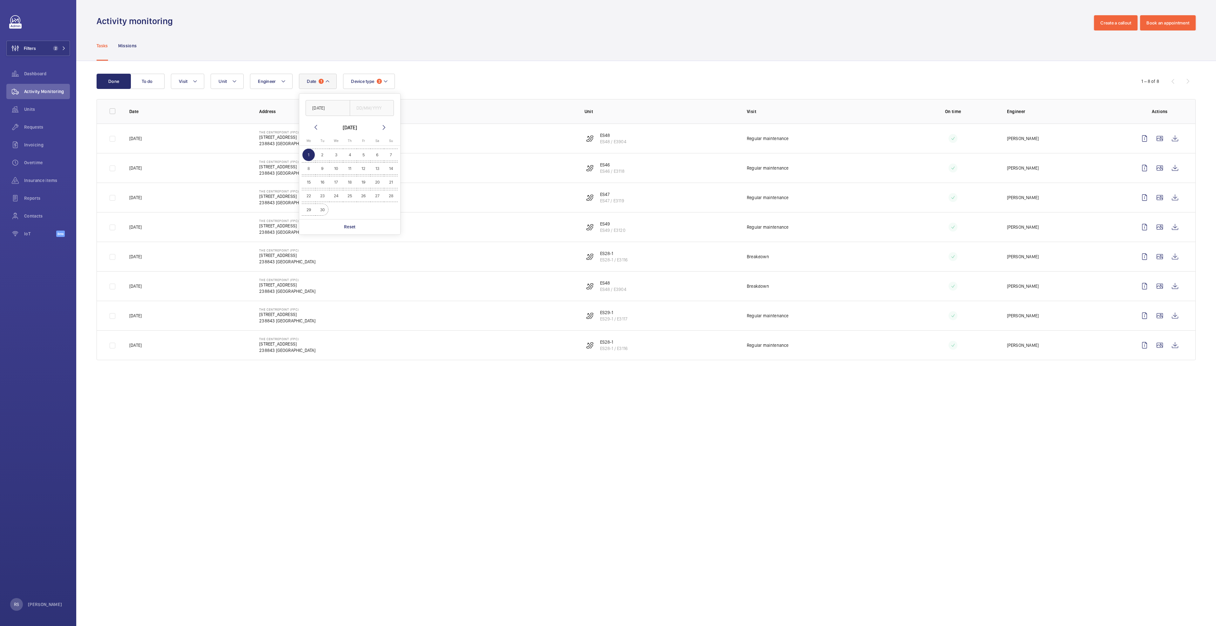
click at [324, 209] on span "30" at bounding box center [322, 210] width 12 height 12
type input "[DATE]"
click at [482, 74] on div "Date 1 [DATE] [DATE] [DATE] [DATE] Mo [DATE] Tu [DATE] We [DATE] Th [DATE] Fr […" at bounding box center [645, 81] width 948 height 15
click at [191, 83] on button "Visit" at bounding box center [187, 81] width 33 height 15
click at [203, 129] on label "Annual maintenance" at bounding box center [226, 124] width 111 height 15
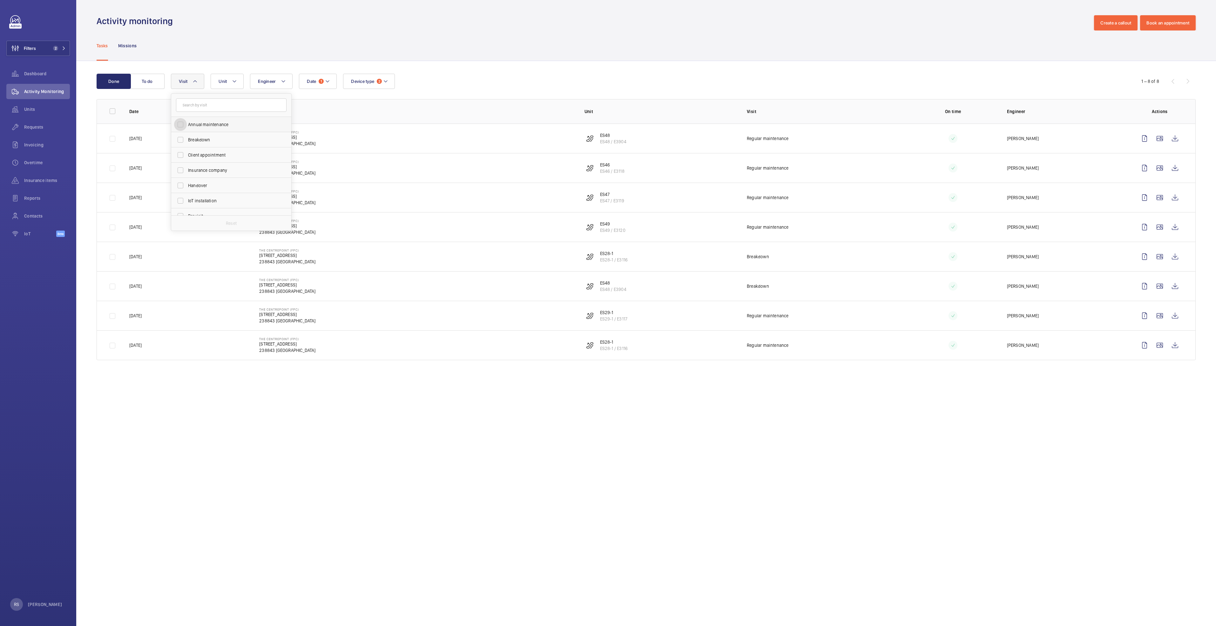
click at [187, 129] on input "Annual maintenance" at bounding box center [180, 124] width 13 height 13
checkbox input "true"
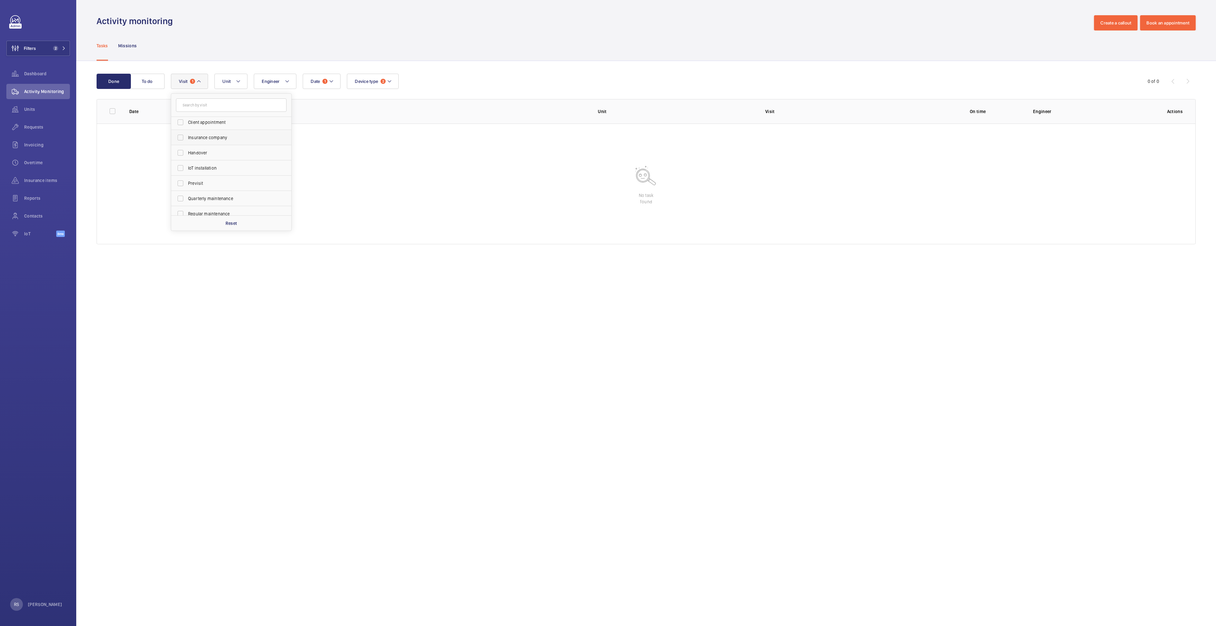
scroll to position [48, 0]
click at [208, 182] on span "Quarterly maintenance" at bounding box center [231, 183] width 87 height 6
click at [187, 182] on input "Quarterly maintenance" at bounding box center [180, 183] width 13 height 13
checkbox input "true"
click at [210, 197] on span "Regular maintenance" at bounding box center [231, 199] width 87 height 6
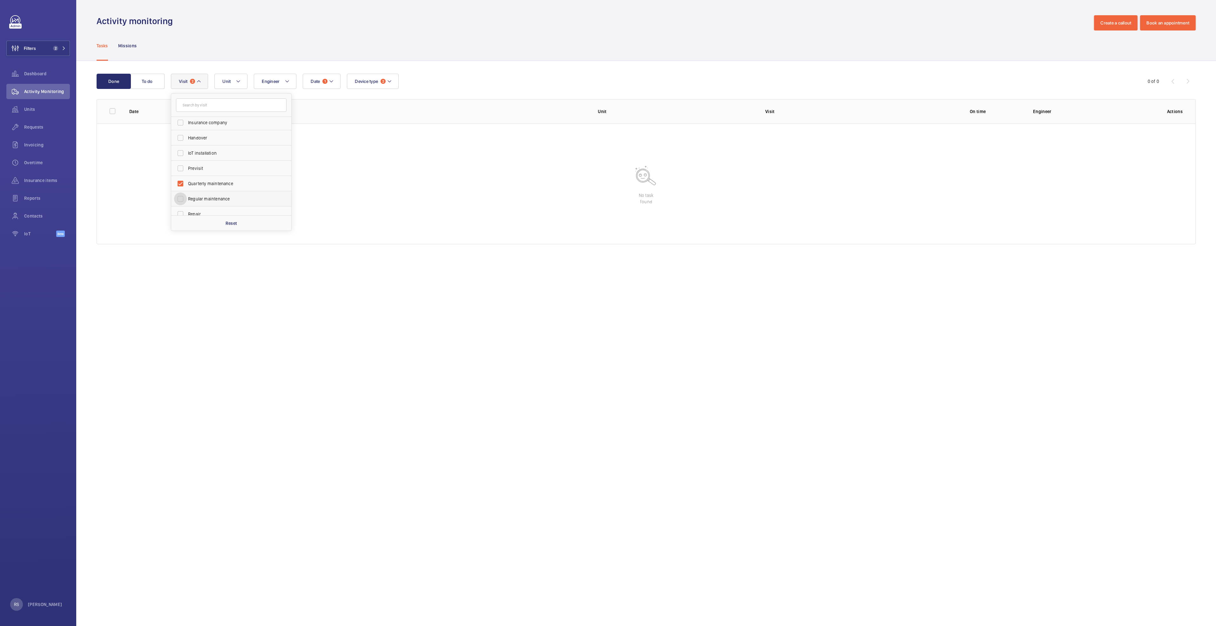
click at [187, 197] on input "Regular maintenance" at bounding box center [180, 198] width 13 height 13
checkbox input "true"
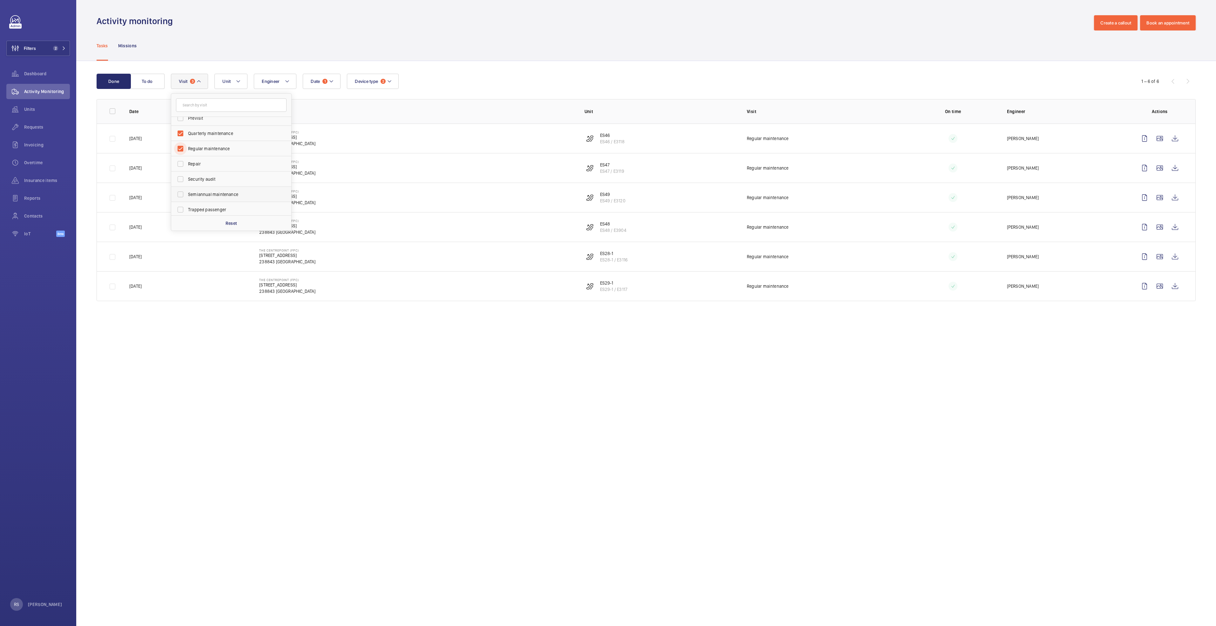
scroll to position [100, 0]
click at [208, 192] on span "Semiannual maintenance" at bounding box center [231, 192] width 87 height 6
click at [187, 192] on input "Semiannual maintenance" at bounding box center [180, 192] width 13 height 13
checkbox input "true"
click at [542, 42] on div "Tasks Missions" at bounding box center [646, 45] width 1099 height 30
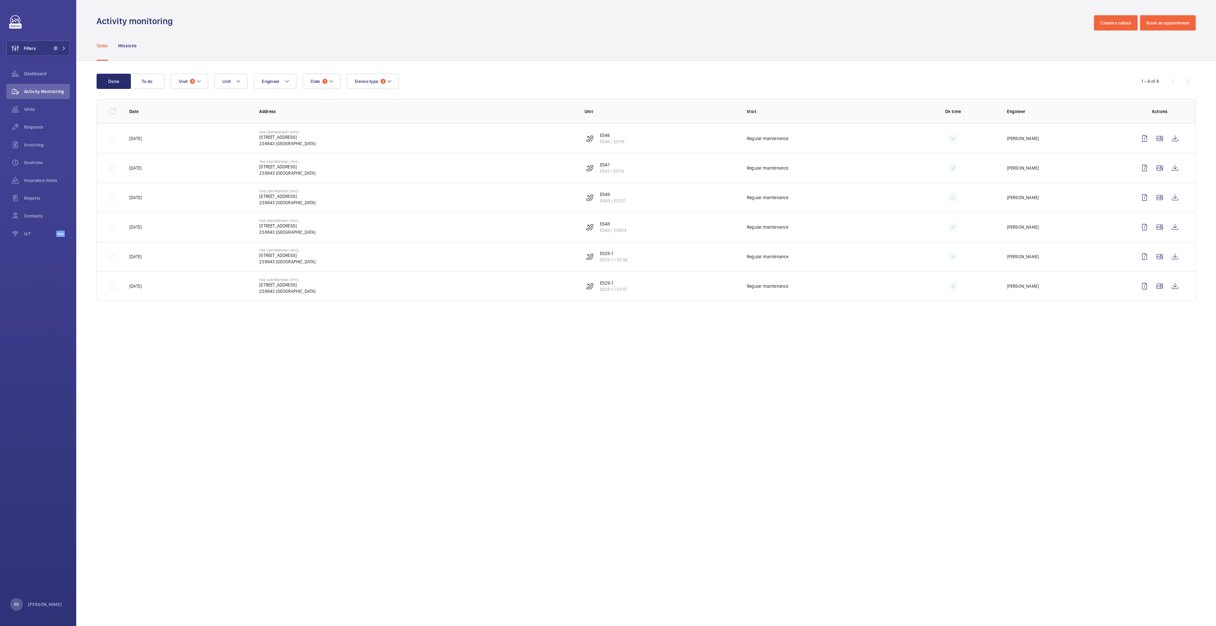
click at [673, 375] on wm-front-admin-operations-monitoring "Activity monitoring Create a callout Book an appointment Tasks Missions Done To…" at bounding box center [646, 313] width 1140 height 626
click at [1179, 168] on wm-front-icon-button at bounding box center [1174, 167] width 15 height 15
click at [1176, 199] on wm-front-icon-button at bounding box center [1174, 197] width 15 height 15
click at [1177, 229] on wm-front-icon-button at bounding box center [1174, 226] width 15 height 15
click at [1180, 256] on wm-front-icon-button at bounding box center [1174, 256] width 15 height 15
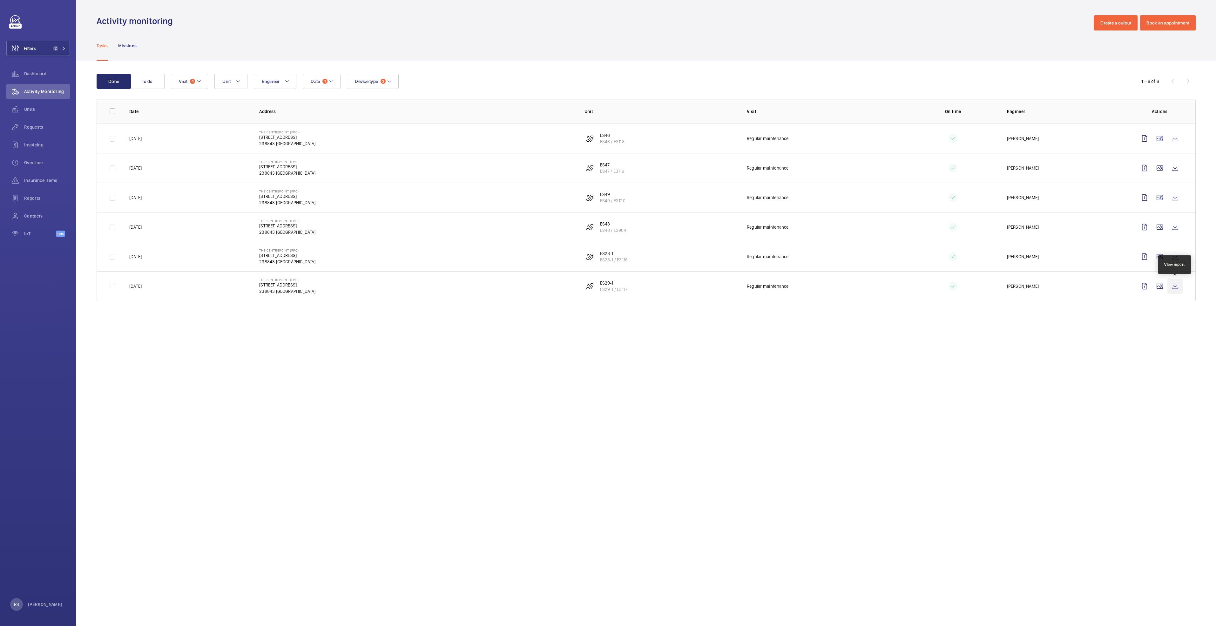
click at [1178, 286] on wm-front-icon-button at bounding box center [1174, 286] width 15 height 15
click at [64, 52] on button "Filters 2" at bounding box center [38, 48] width 64 height 15
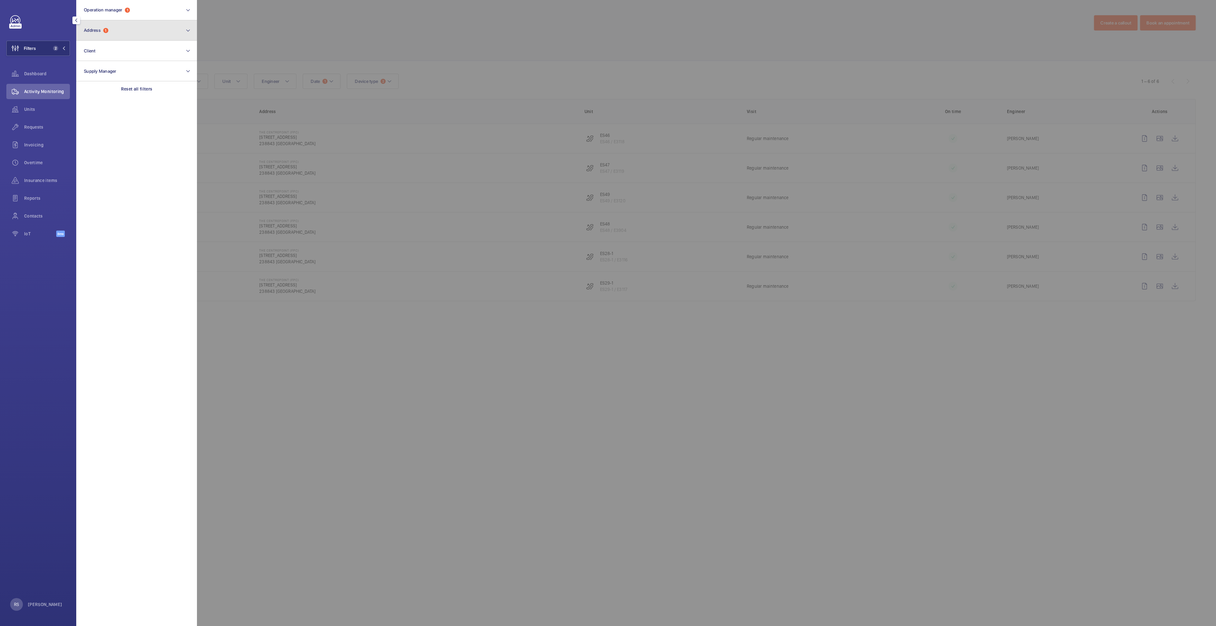
click at [134, 31] on button "Address 1" at bounding box center [136, 30] width 121 height 20
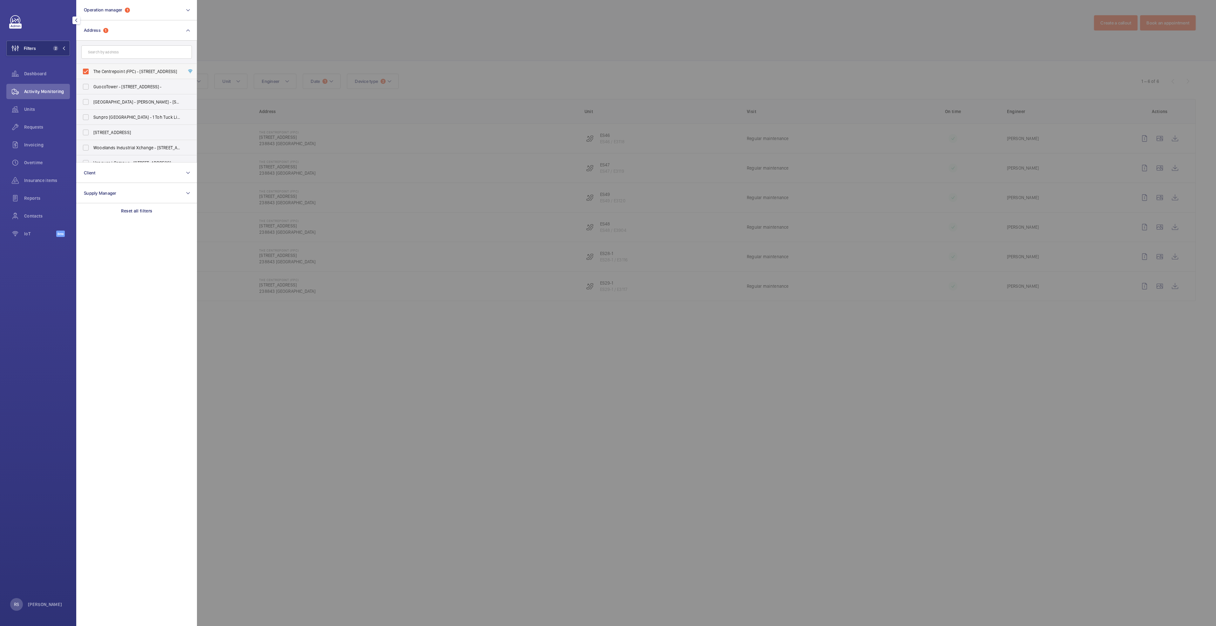
click at [109, 70] on span "The Centrepoint (FPC) - [STREET_ADDRESS]" at bounding box center [136, 71] width 87 height 6
click at [92, 70] on input "The Centrepoint (FPC) - [STREET_ADDRESS]" at bounding box center [85, 71] width 13 height 13
checkbox input "false"
click at [113, 55] on input "text" at bounding box center [136, 51] width 111 height 13
type input "the centre"
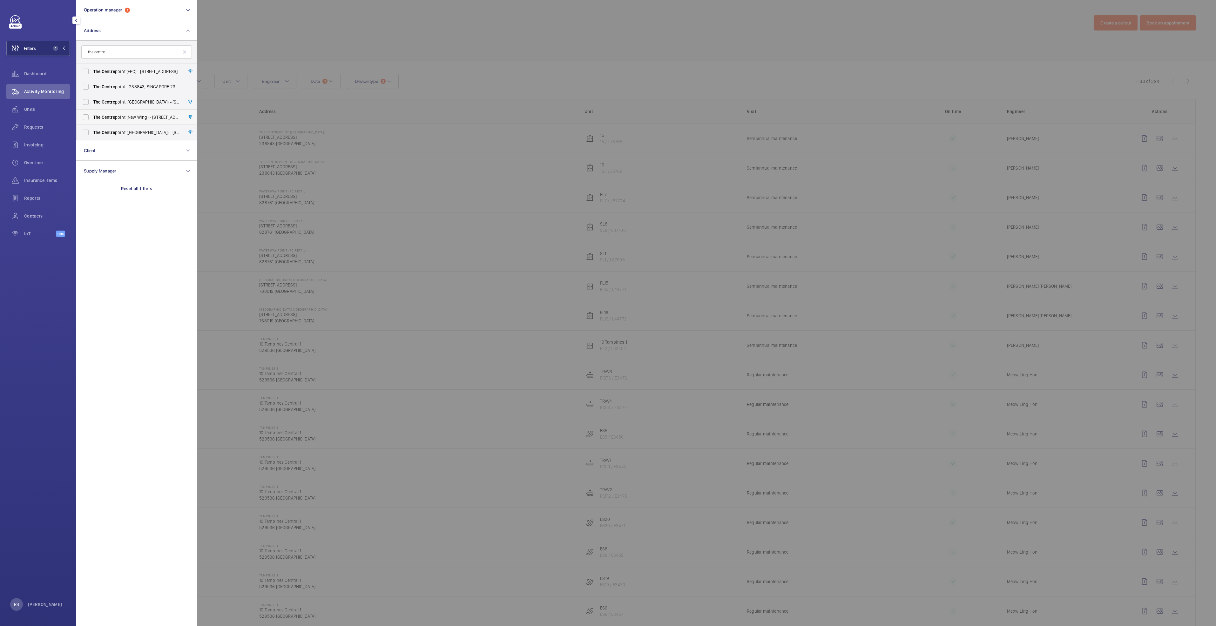
click at [105, 116] on span "Centre" at bounding box center [108, 117] width 13 height 5
click at [92, 116] on input "The Centre point ([GEOGRAPHIC_DATA]) - [STREET_ADDRESS]" at bounding box center [85, 117] width 13 height 13
checkbox input "true"
click at [367, 31] on div at bounding box center [805, 313] width 1216 height 626
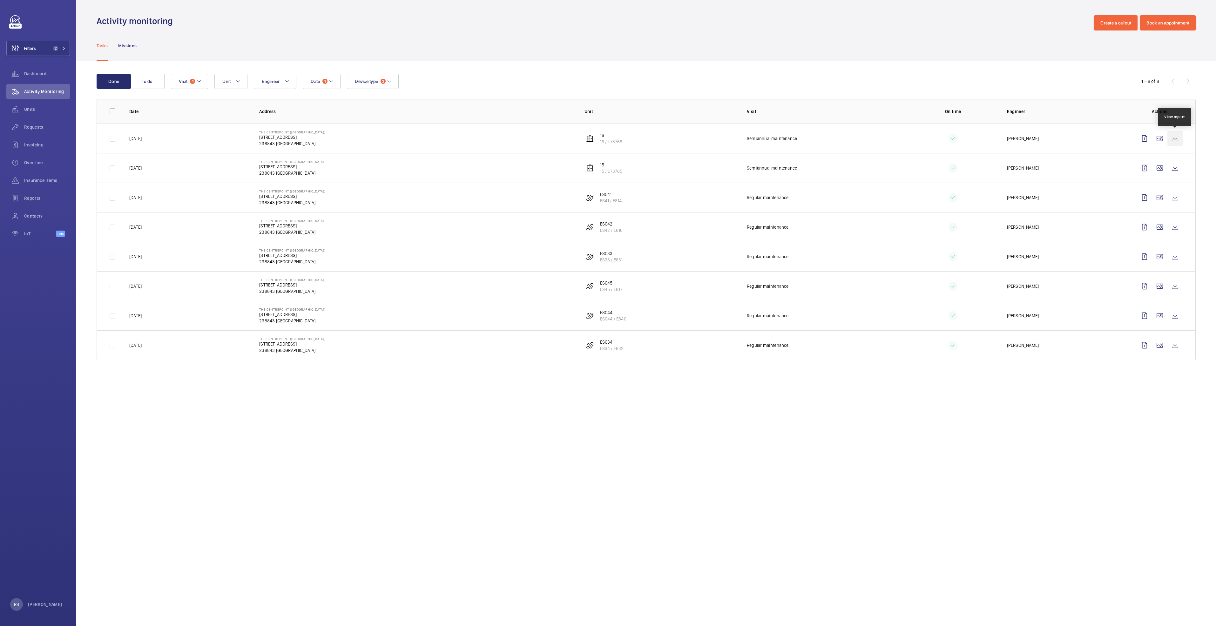
click at [1180, 138] on wm-front-icon-button at bounding box center [1174, 138] width 15 height 15
click at [1170, 163] on wm-front-icon-button at bounding box center [1174, 167] width 15 height 15
click at [1170, 197] on wm-front-icon-button at bounding box center [1174, 197] width 15 height 15
click at [1175, 226] on wm-front-icon-button at bounding box center [1174, 226] width 15 height 15
click at [1176, 256] on wm-front-icon-button at bounding box center [1174, 256] width 15 height 15
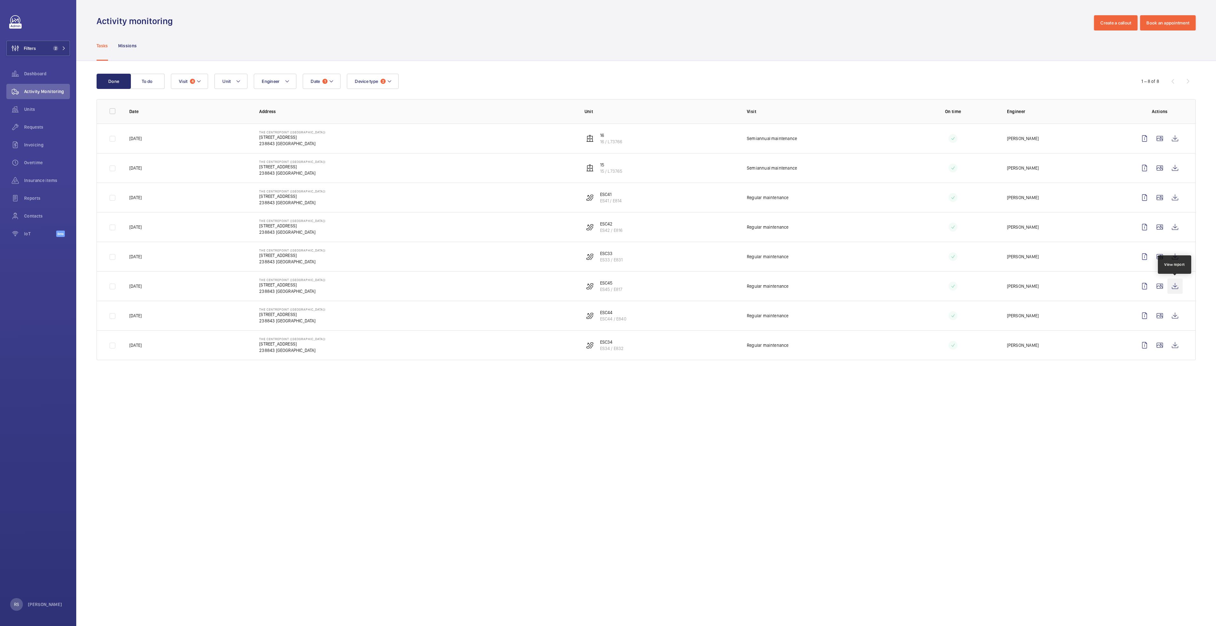
click at [1176, 289] on wm-front-icon-button at bounding box center [1174, 286] width 15 height 15
click at [1172, 317] on wm-front-icon-button at bounding box center [1174, 315] width 15 height 15
click at [1175, 343] on wm-front-icon-button at bounding box center [1174, 345] width 15 height 15
click at [61, 48] on span "2" at bounding box center [58, 48] width 15 height 5
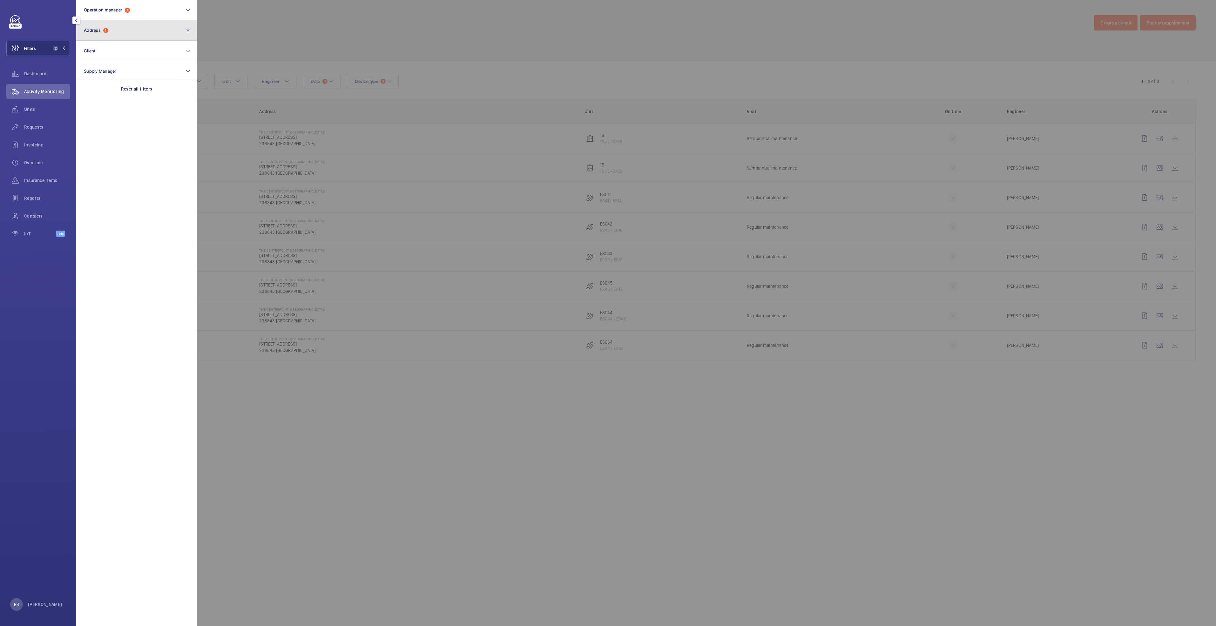
click at [124, 29] on button "Address 1" at bounding box center [136, 30] width 121 height 20
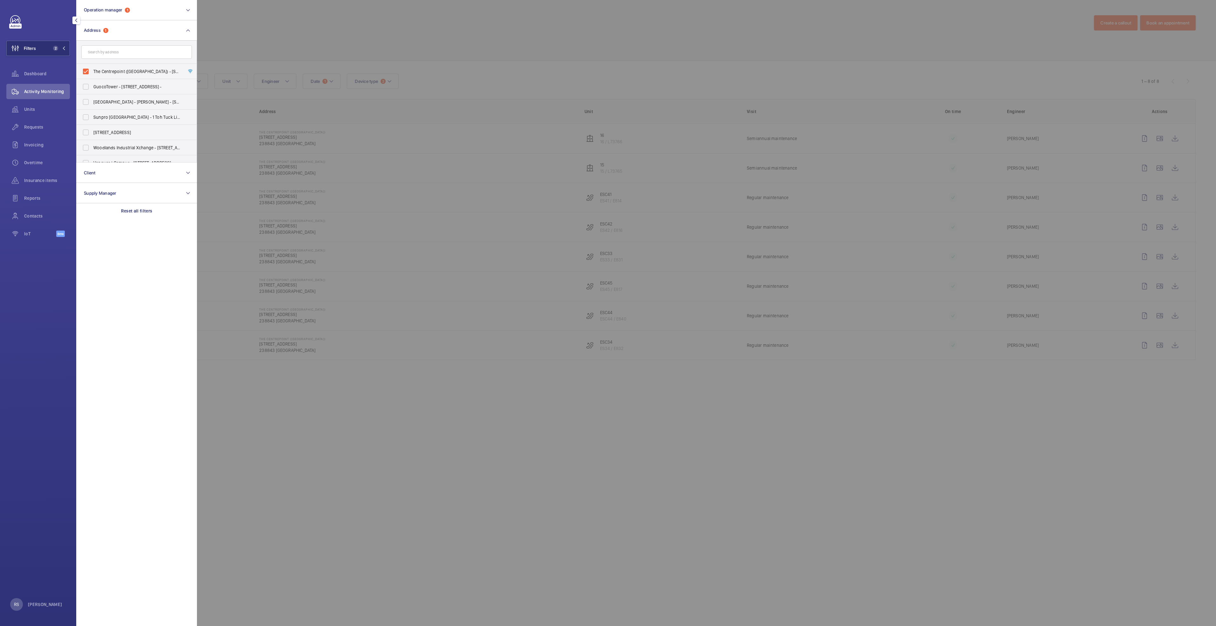
click at [121, 71] on span "The Centrepoint ([GEOGRAPHIC_DATA]) - [STREET_ADDRESS]" at bounding box center [136, 71] width 87 height 6
click at [92, 71] on input "The Centrepoint ([GEOGRAPHIC_DATA]) - [STREET_ADDRESS]" at bounding box center [85, 71] width 13 height 13
checkbox input "false"
click at [123, 53] on input "text" at bounding box center [136, 51] width 111 height 13
type input "centrepoint"
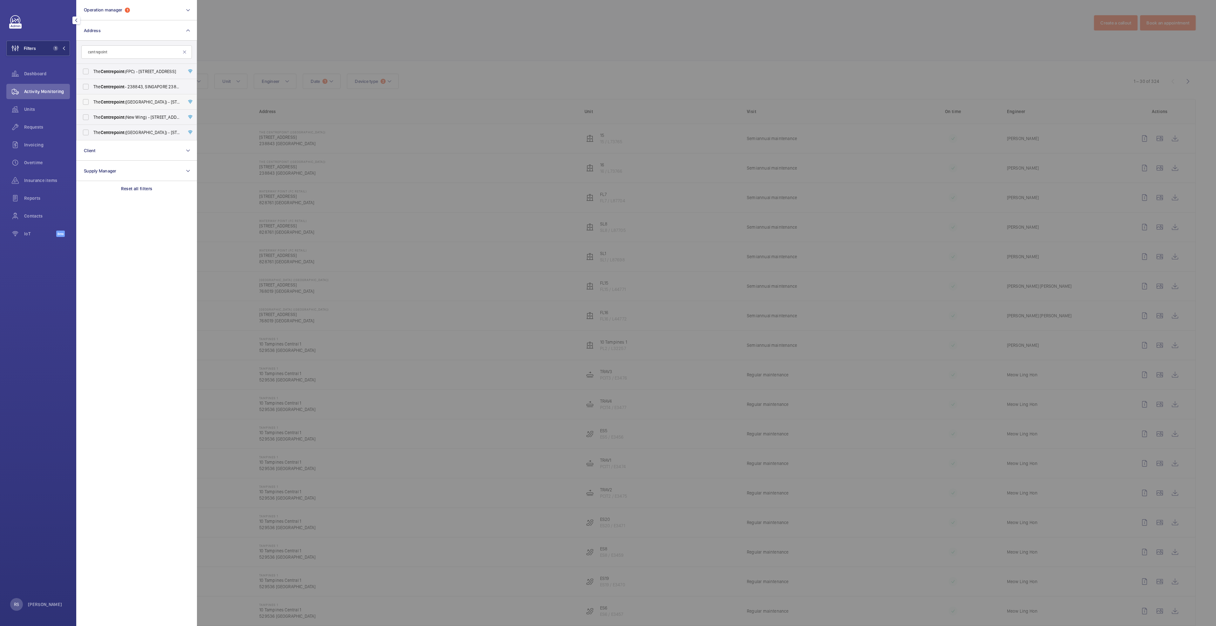
click at [152, 103] on span "The Centrepoint ([GEOGRAPHIC_DATA]) - [STREET_ADDRESS]" at bounding box center [136, 102] width 87 height 6
click at [92, 103] on input "The Centrepoint ([GEOGRAPHIC_DATA]) - [STREET_ADDRESS]" at bounding box center [85, 102] width 13 height 13
checkbox input "true"
click at [139, 133] on span "The Centrepoint ([GEOGRAPHIC_DATA]) - [STREET_ADDRESS]" at bounding box center [136, 132] width 87 height 6
click at [92, 133] on input "The Centrepoint ([GEOGRAPHIC_DATA]) - [STREET_ADDRESS]" at bounding box center [85, 132] width 13 height 13
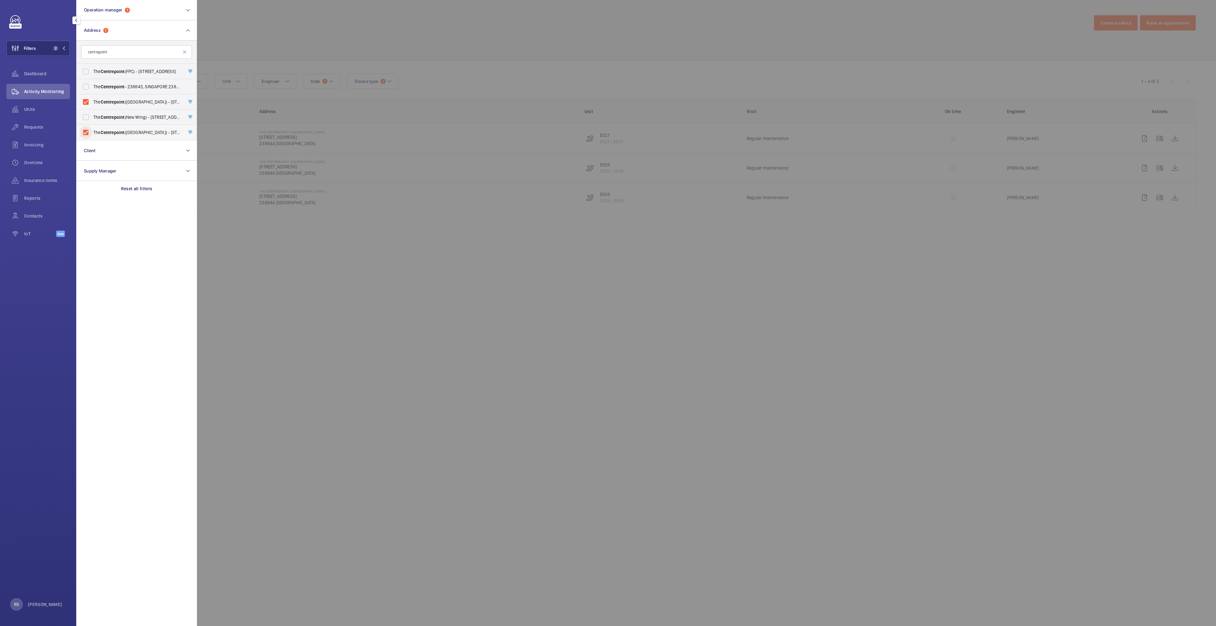
checkbox input "true"
click at [273, 35] on div at bounding box center [805, 313] width 1216 height 626
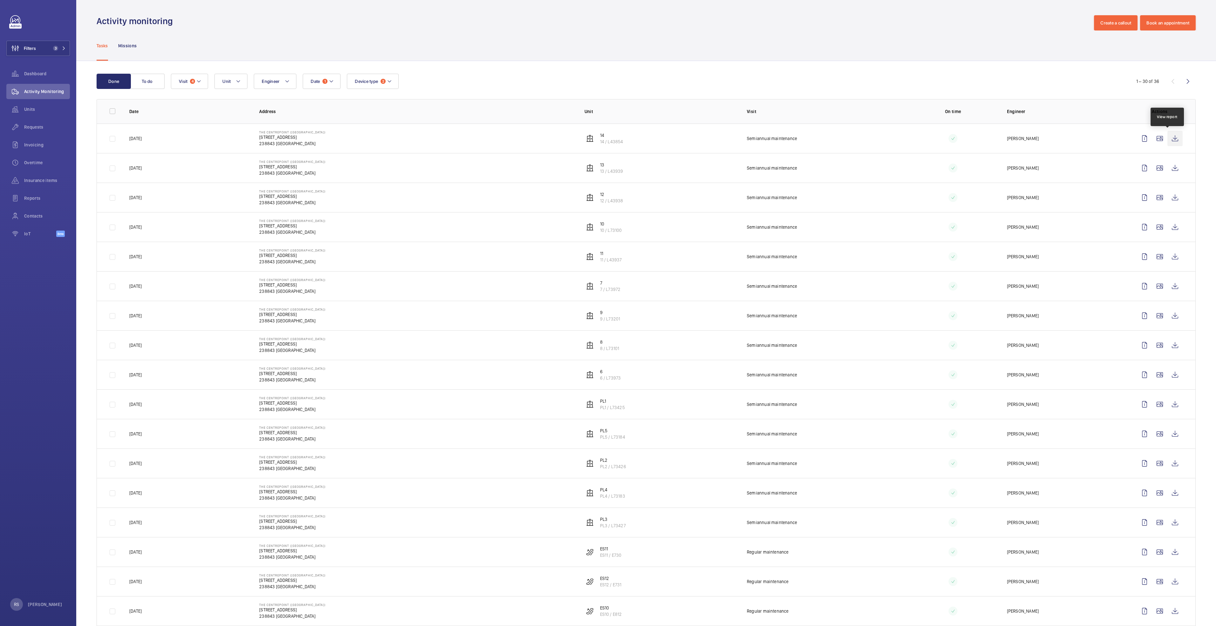
click at [1170, 141] on wm-front-icon-button at bounding box center [1174, 138] width 15 height 15
click at [1167, 168] on wm-front-icon-button at bounding box center [1174, 167] width 15 height 15
click at [1167, 196] on wm-front-icon-button at bounding box center [1174, 197] width 15 height 15
click at [1174, 226] on wm-front-icon-button at bounding box center [1174, 226] width 15 height 15
click at [1169, 254] on wm-front-icon-button at bounding box center [1174, 256] width 15 height 15
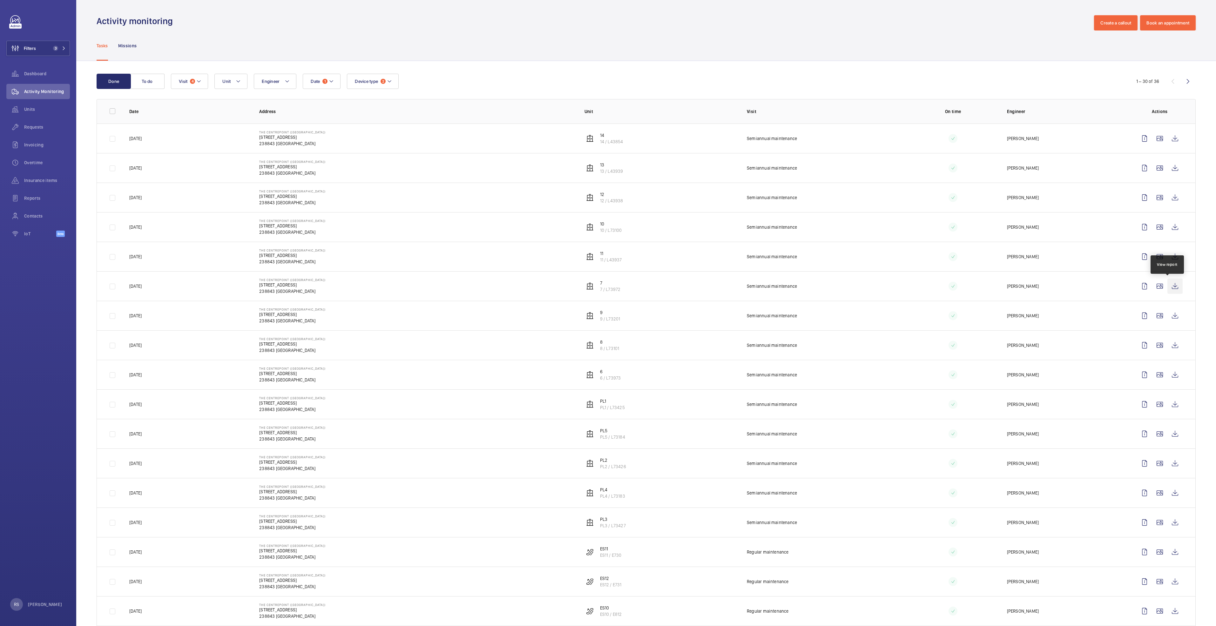
click at [1169, 283] on wm-front-icon-button at bounding box center [1174, 286] width 15 height 15
click at [1167, 315] on wm-front-icon-button at bounding box center [1174, 315] width 15 height 15
click at [1167, 347] on wm-front-icon-button at bounding box center [1174, 345] width 15 height 15
click at [1167, 374] on wm-front-icon-button at bounding box center [1174, 374] width 15 height 15
click at [1169, 406] on wm-front-icon-button at bounding box center [1174, 404] width 15 height 15
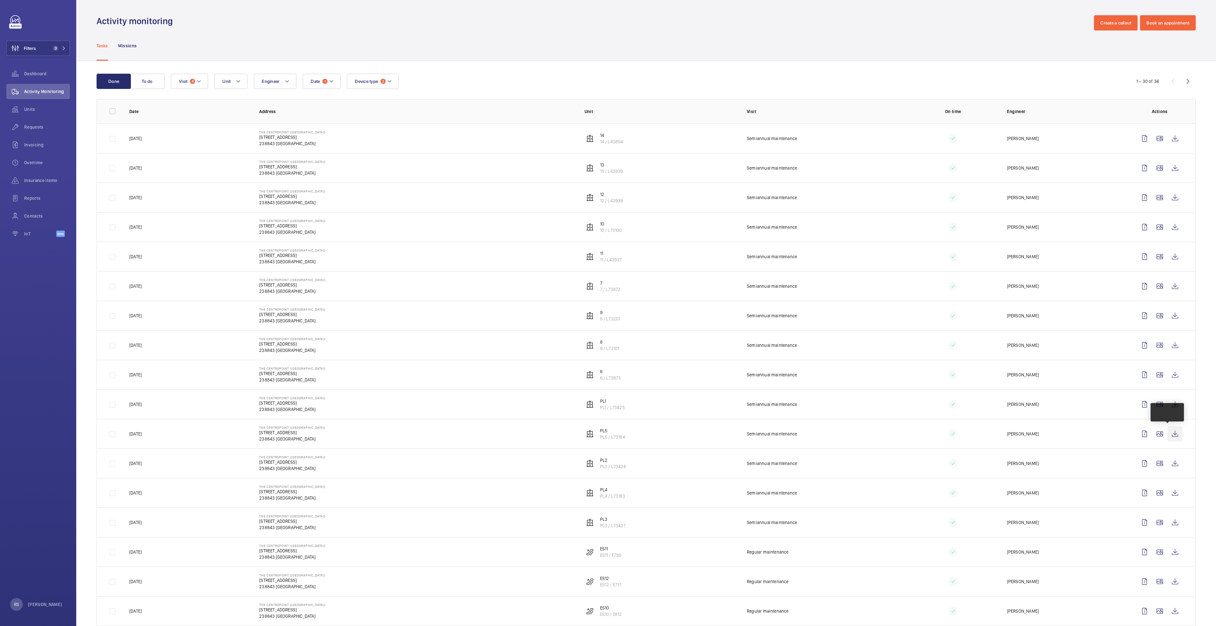
drag, startPoint x: 1175, startPoint y: 432, endPoint x: 1171, endPoint y: 434, distance: 4.1
click at [1175, 433] on td at bounding box center [1161, 434] width 69 height 30
click at [1171, 434] on wm-front-icon-button at bounding box center [1174, 433] width 15 height 15
click at [1167, 464] on wm-front-icon-button at bounding box center [1174, 463] width 15 height 15
click at [1170, 495] on wm-front-icon-button at bounding box center [1174, 492] width 15 height 15
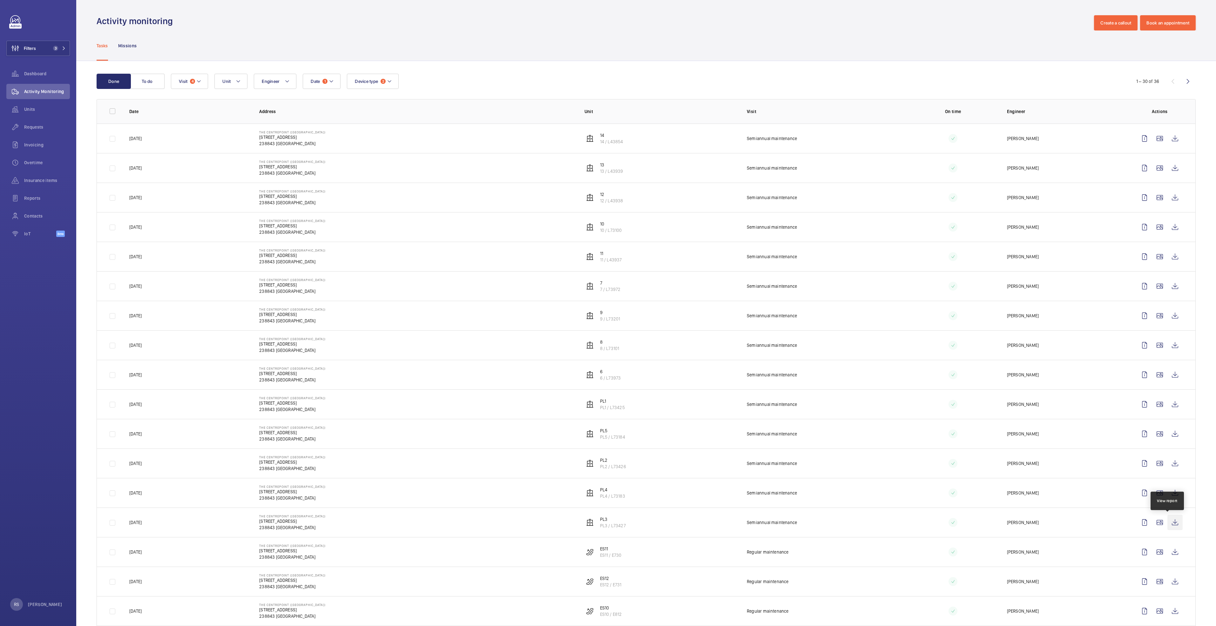
click at [1171, 523] on wm-front-icon-button at bounding box center [1174, 522] width 15 height 15
click at [1170, 553] on wm-front-icon-button at bounding box center [1174, 551] width 15 height 15
click at [1167, 584] on wm-front-icon-button at bounding box center [1174, 581] width 15 height 15
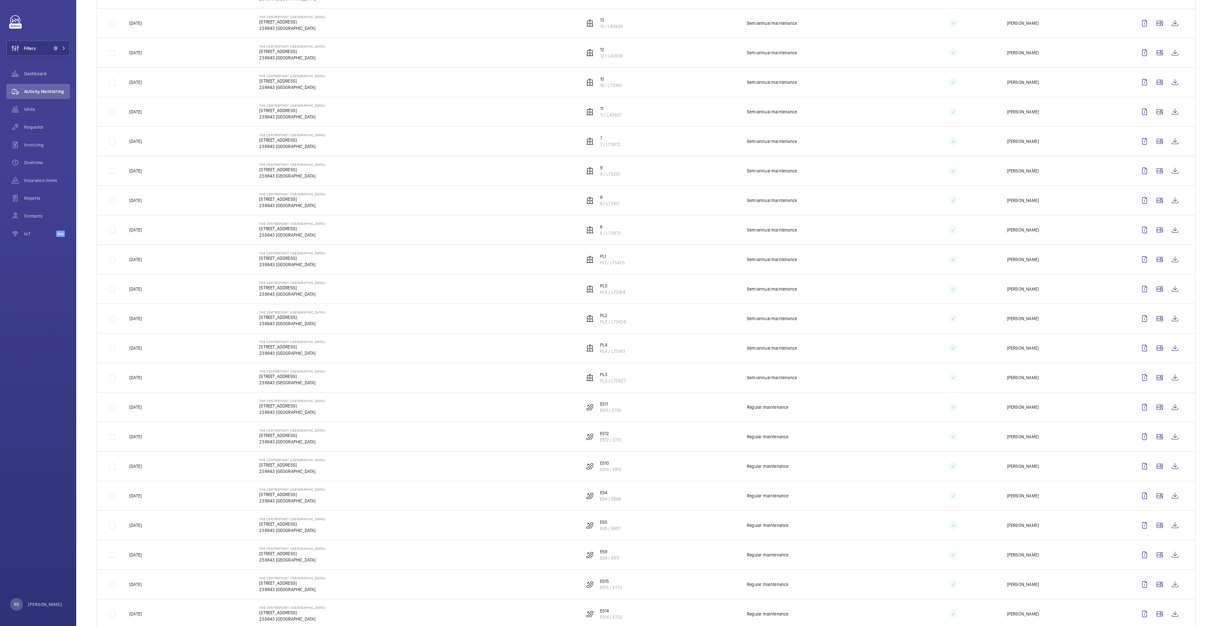
scroll to position [286, 0]
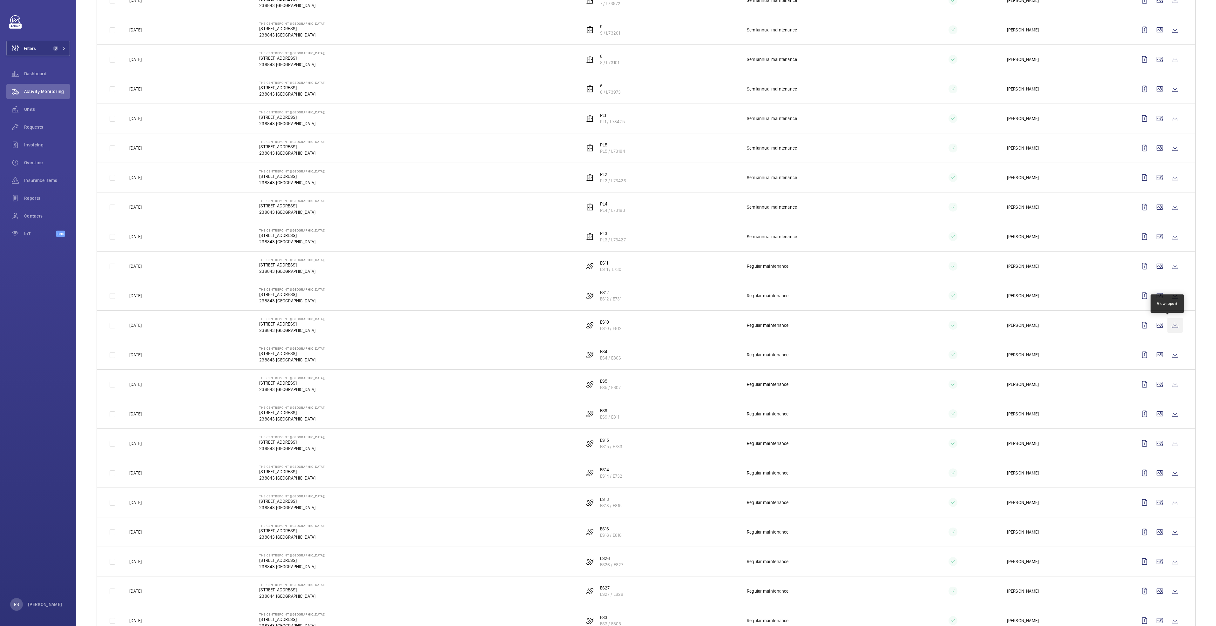
click at [1168, 326] on wm-front-icon-button at bounding box center [1174, 325] width 15 height 15
click at [1167, 360] on wm-front-icon-button at bounding box center [1174, 354] width 15 height 15
click at [1169, 385] on wm-front-icon-button at bounding box center [1174, 384] width 15 height 15
click at [1169, 412] on wm-front-icon-button at bounding box center [1174, 413] width 15 height 15
click at [1173, 444] on wm-front-icon-button at bounding box center [1174, 443] width 15 height 15
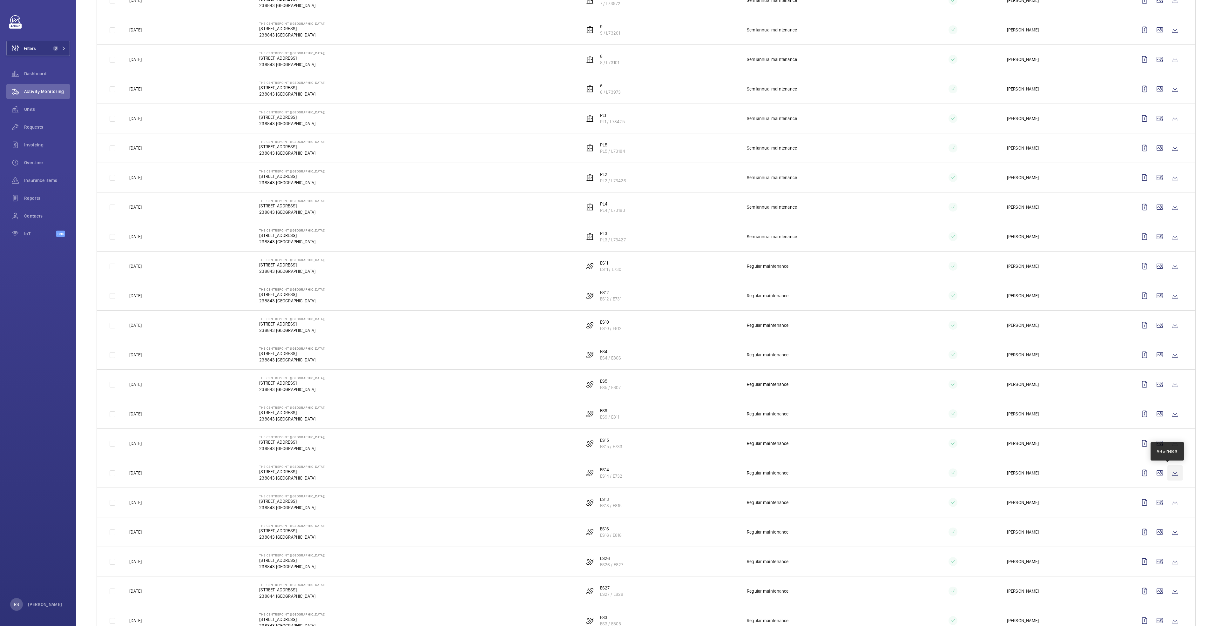
click at [1171, 472] on wm-front-icon-button at bounding box center [1174, 472] width 15 height 15
click at [1167, 503] on wm-front-icon-button at bounding box center [1174, 502] width 15 height 15
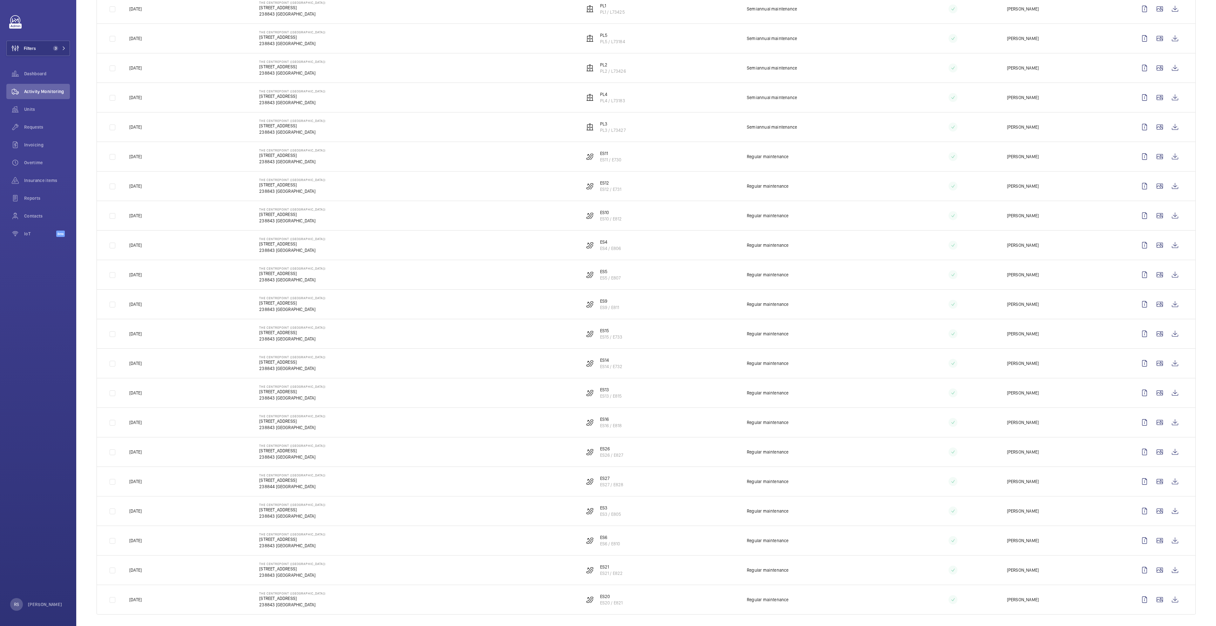
scroll to position [399, 0]
click at [1171, 421] on wm-front-icon-button at bounding box center [1174, 418] width 15 height 15
click at [1170, 452] on wm-front-icon-button at bounding box center [1174, 448] width 15 height 15
click at [1168, 480] on wm-front-icon-button at bounding box center [1174, 477] width 15 height 15
click at [1167, 509] on wm-front-icon-button at bounding box center [1174, 507] width 15 height 15
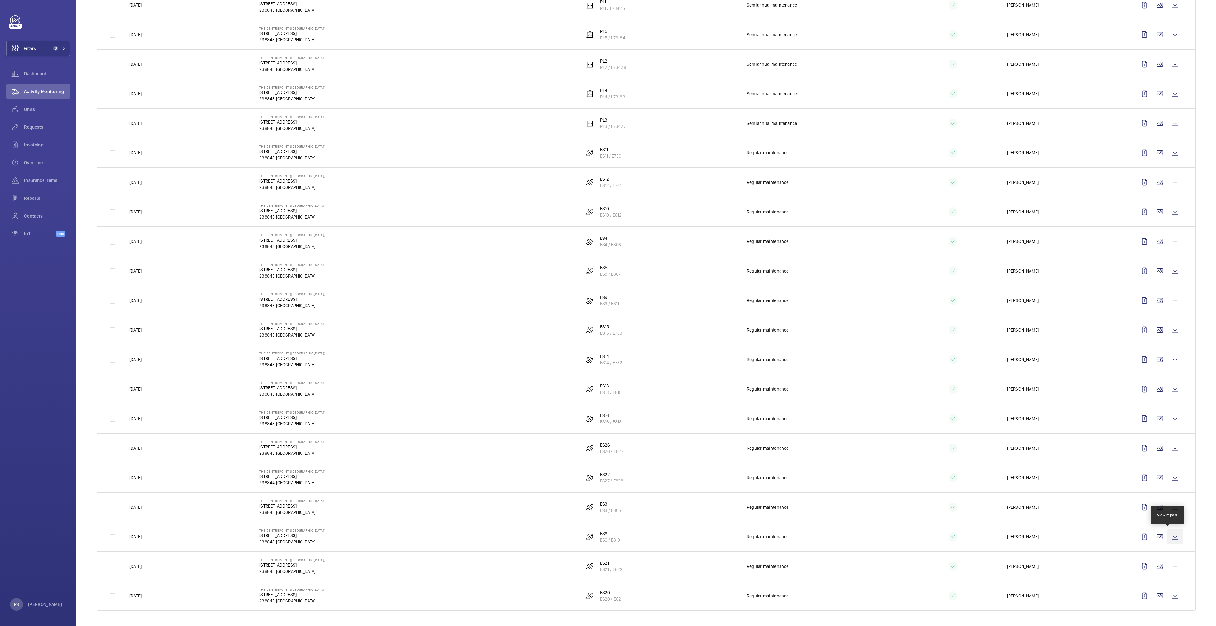
click at [1171, 540] on wm-front-icon-button at bounding box center [1174, 536] width 15 height 15
click at [1171, 568] on wm-front-icon-button at bounding box center [1174, 566] width 15 height 15
click at [1167, 593] on wm-front-icon-button at bounding box center [1174, 595] width 15 height 15
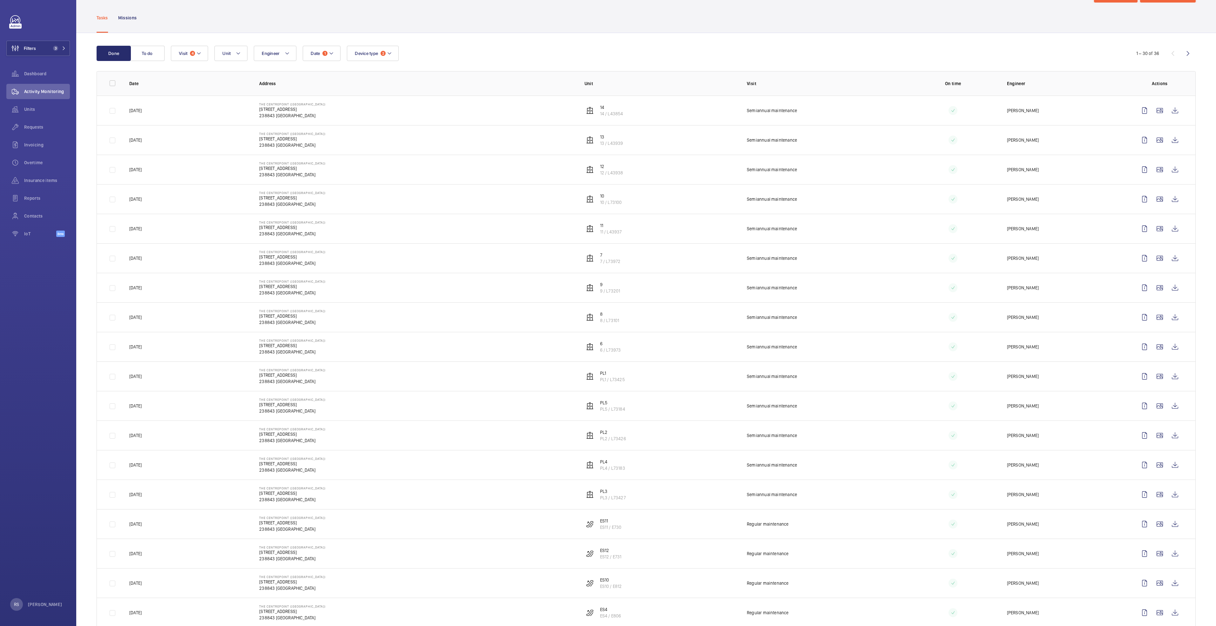
scroll to position [0, 0]
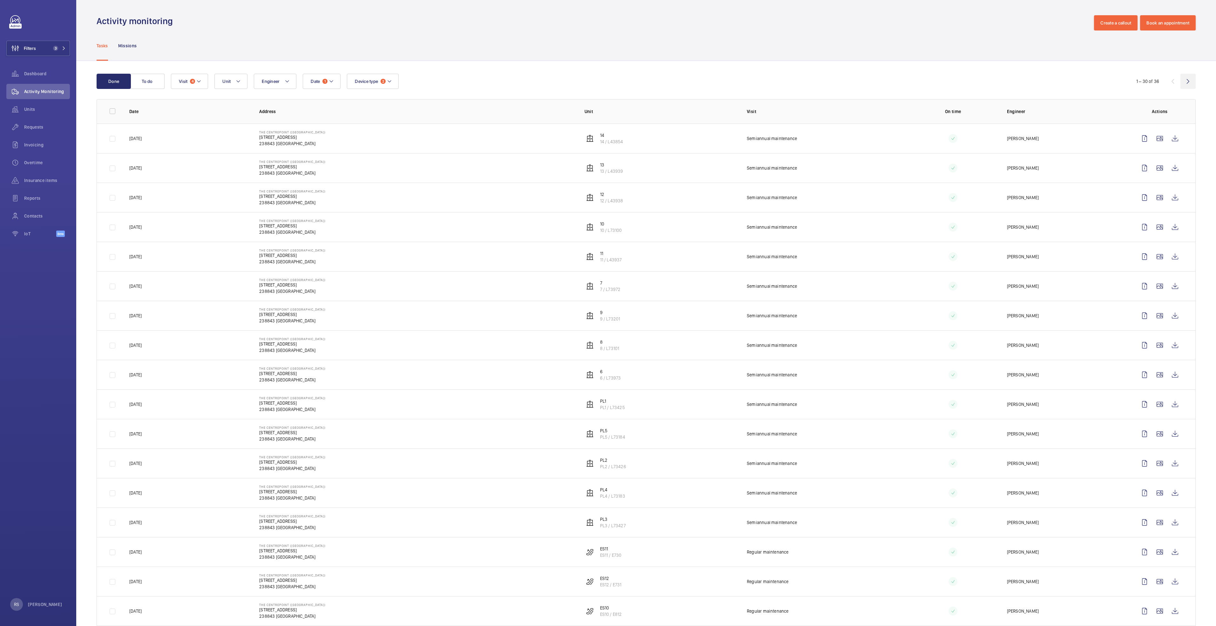
click at [1180, 76] on wm-front-icon-button at bounding box center [1187, 81] width 15 height 15
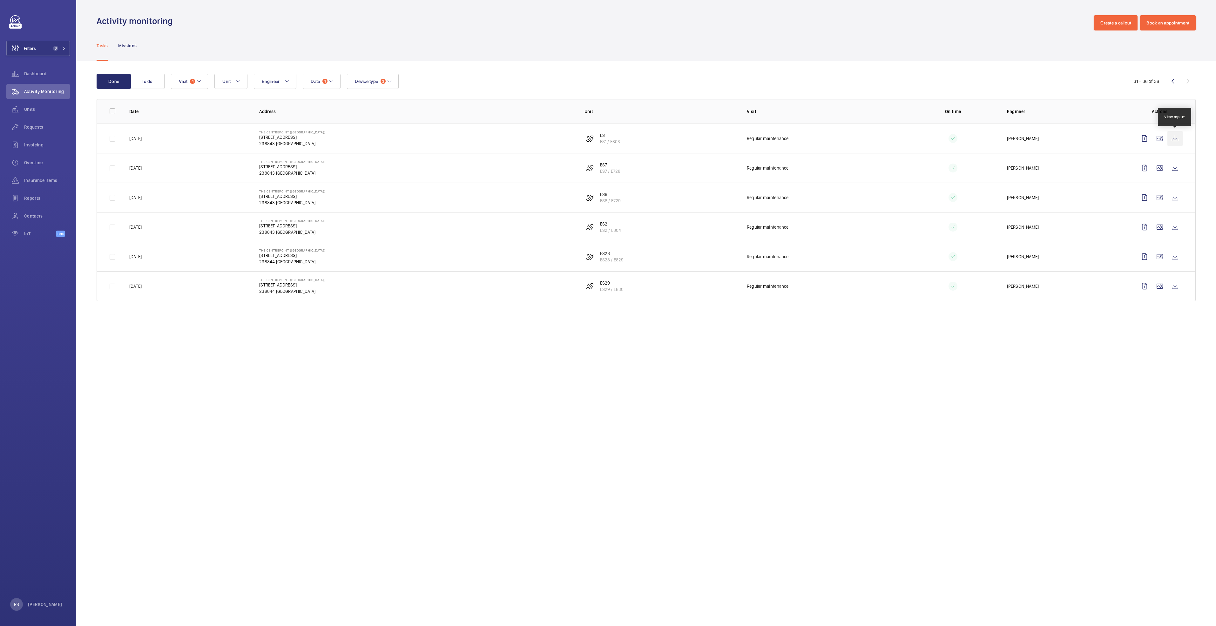
click at [1178, 142] on wm-front-icon-button at bounding box center [1174, 138] width 15 height 15
click at [1173, 165] on wm-front-icon-button at bounding box center [1174, 167] width 15 height 15
click at [1167, 201] on wm-front-icon-button at bounding box center [1174, 197] width 15 height 15
click at [1176, 225] on wm-front-icon-button at bounding box center [1174, 226] width 15 height 15
click at [1176, 256] on wm-front-icon-button at bounding box center [1174, 256] width 15 height 15
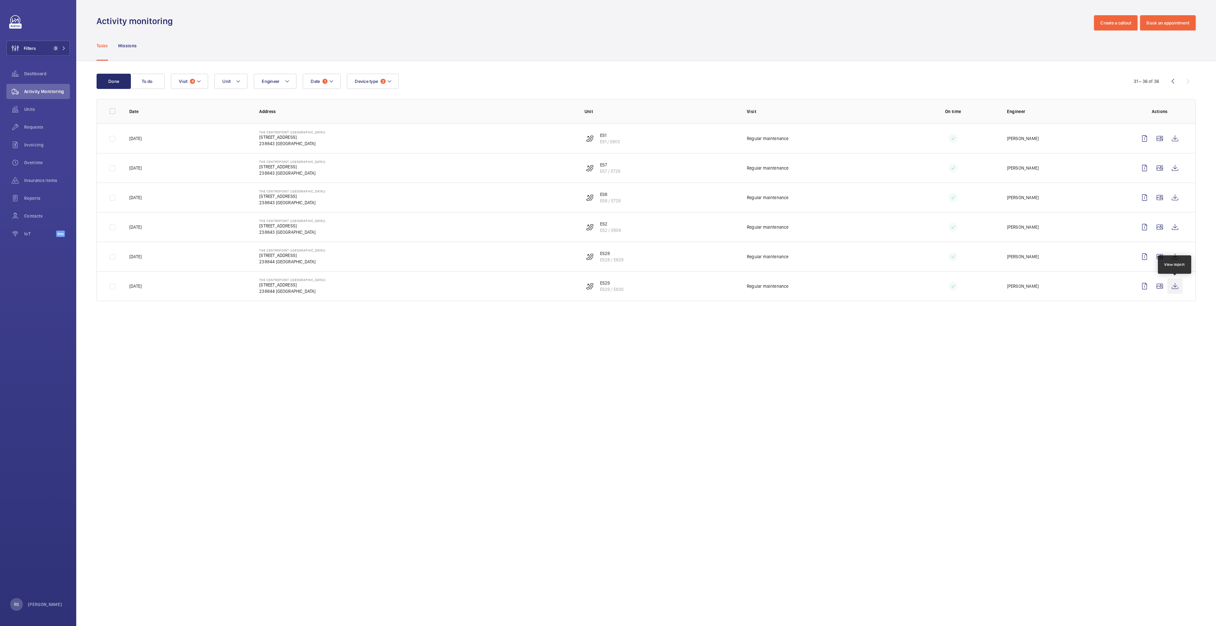
click at [1180, 282] on wm-front-icon-button at bounding box center [1174, 286] width 15 height 15
